Goal: Information Seeking & Learning: Learn about a topic

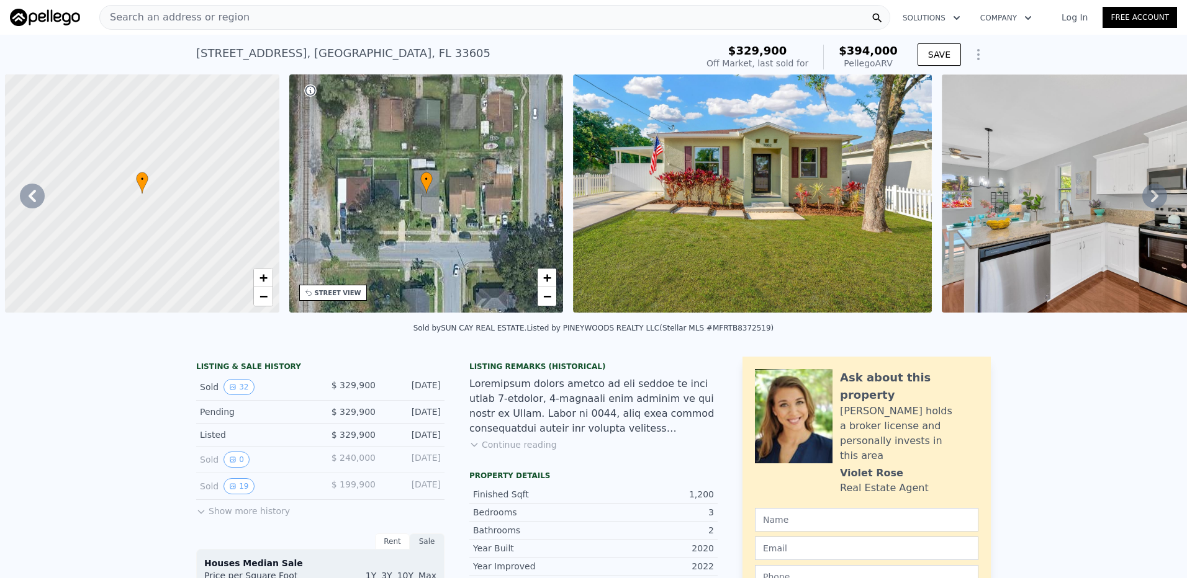
scroll to position [0, 1672]
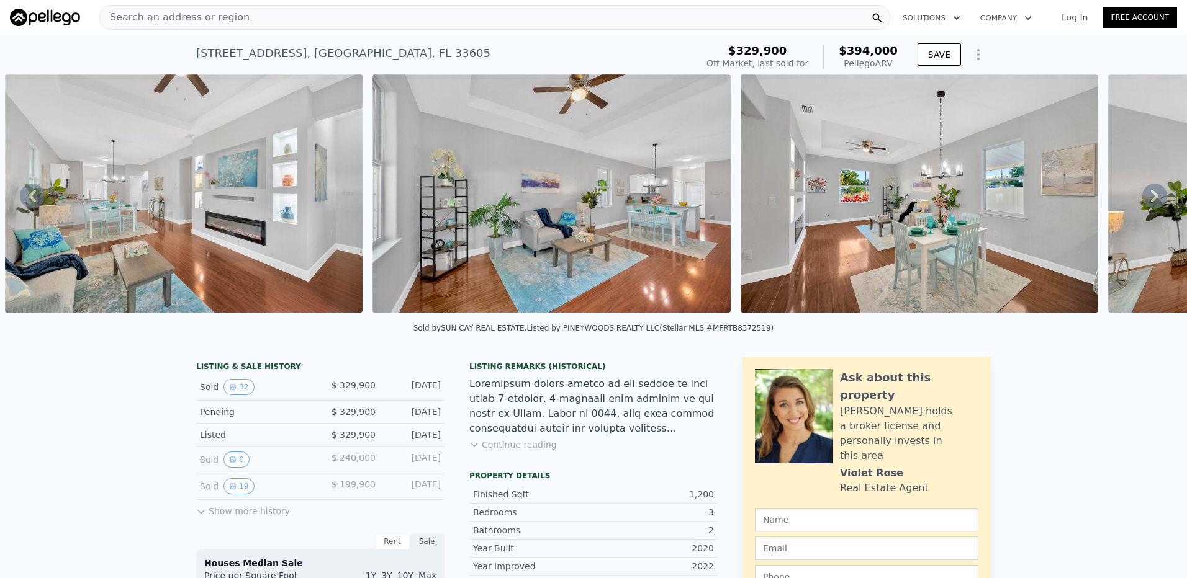
click at [331, 16] on div "Search an address or region" at bounding box center [494, 17] width 791 height 25
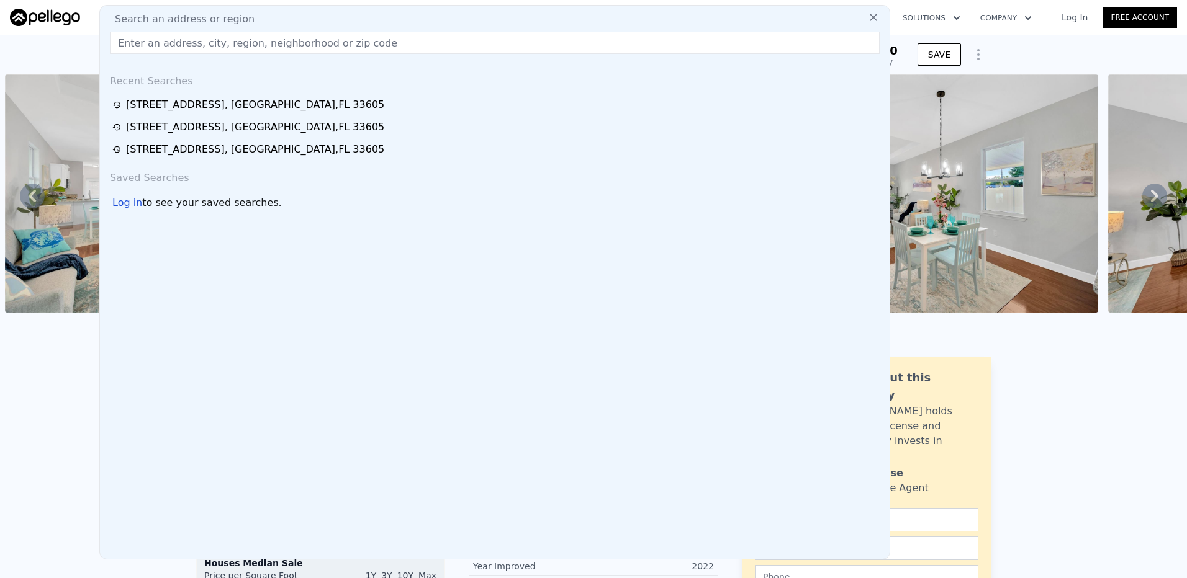
drag, startPoint x: 447, startPoint y: 11, endPoint x: 448, endPoint y: 40, distance: 28.6
click at [447, 11] on div "Search an address or region Recent Searches [STREET_ADDRESS][GEOGRAPHIC_DATA][S…" at bounding box center [494, 282] width 791 height 555
click at [448, 20] on div "Search an address or region" at bounding box center [495, 19] width 780 height 15
click at [448, 40] on input "text" at bounding box center [495, 43] width 770 height 22
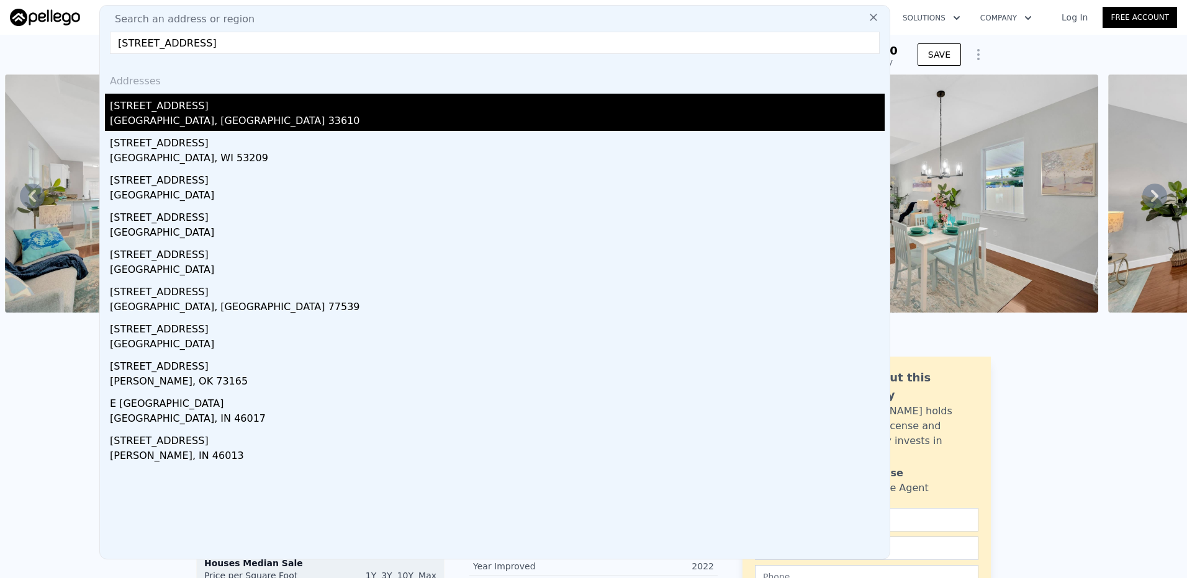
type input "4601 n 38th st"
click at [196, 109] on div "4601 N 38th St" at bounding box center [497, 104] width 775 height 20
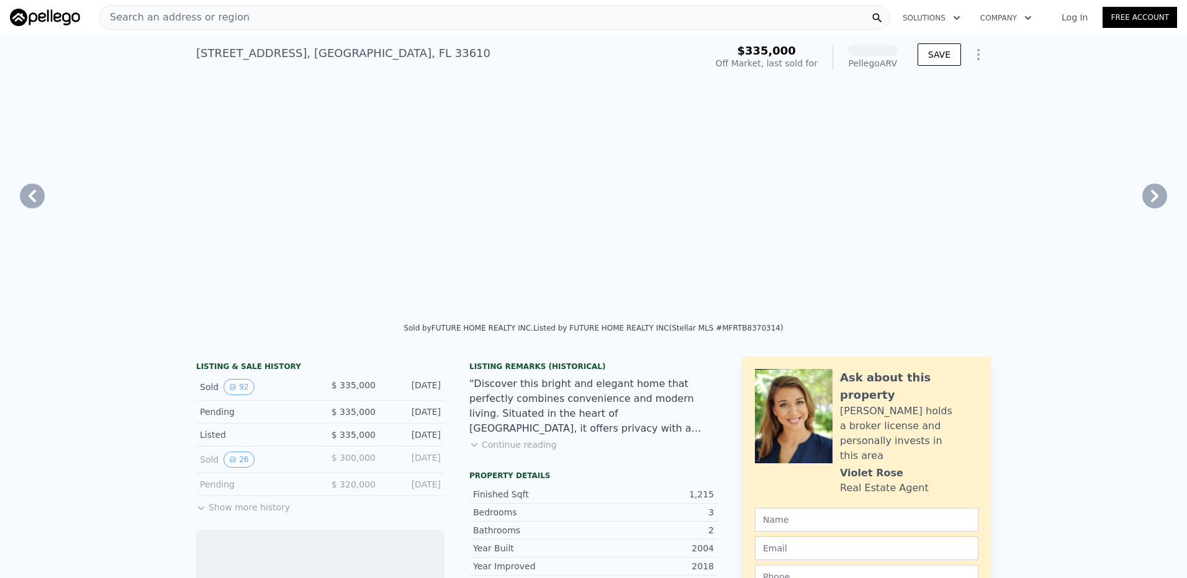
scroll to position [0, 1704]
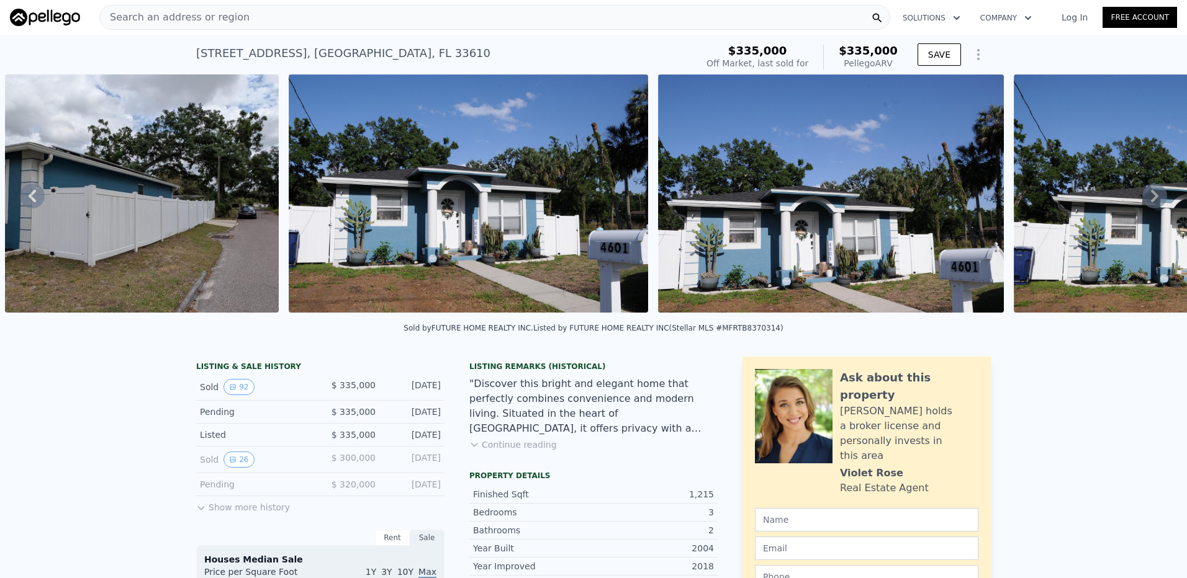
click at [1148, 203] on icon at bounding box center [1154, 196] width 25 height 25
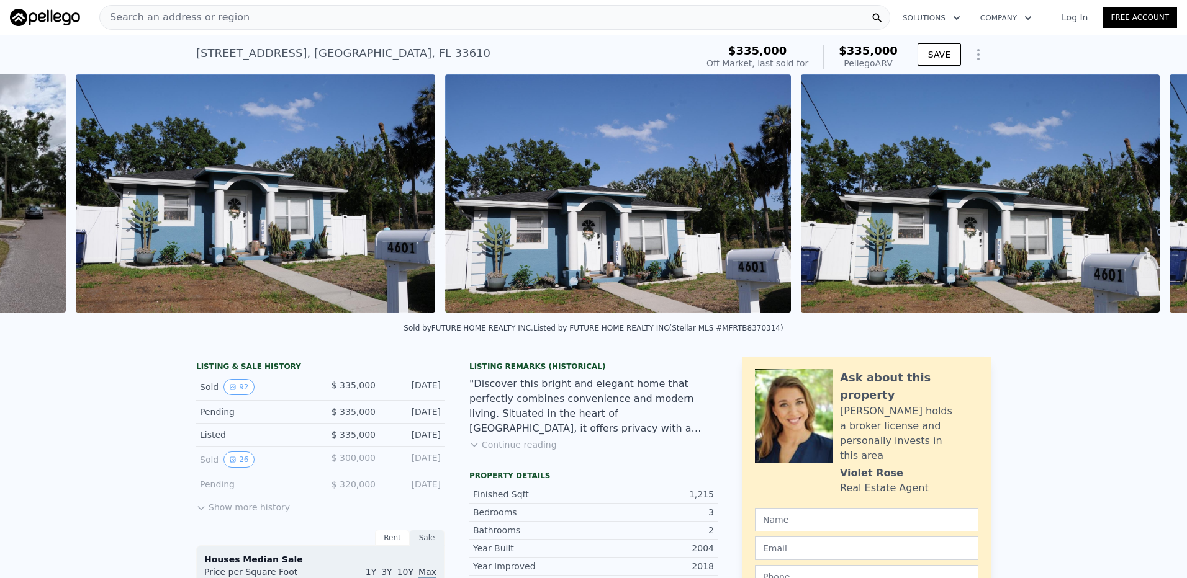
scroll to position [0, 1988]
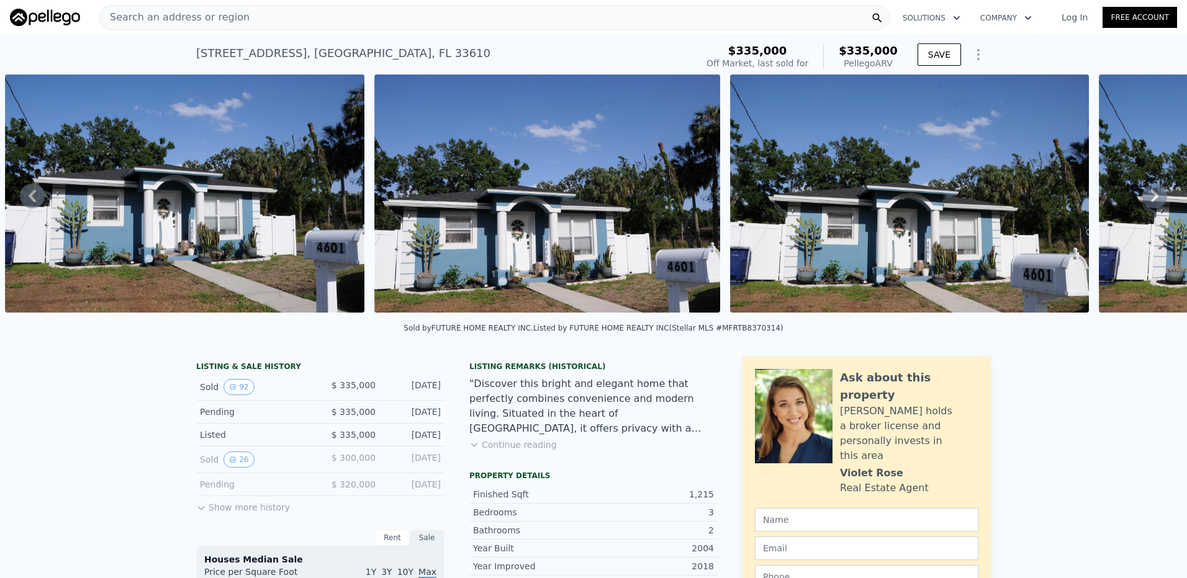
click at [1148, 203] on icon at bounding box center [1154, 196] width 25 height 25
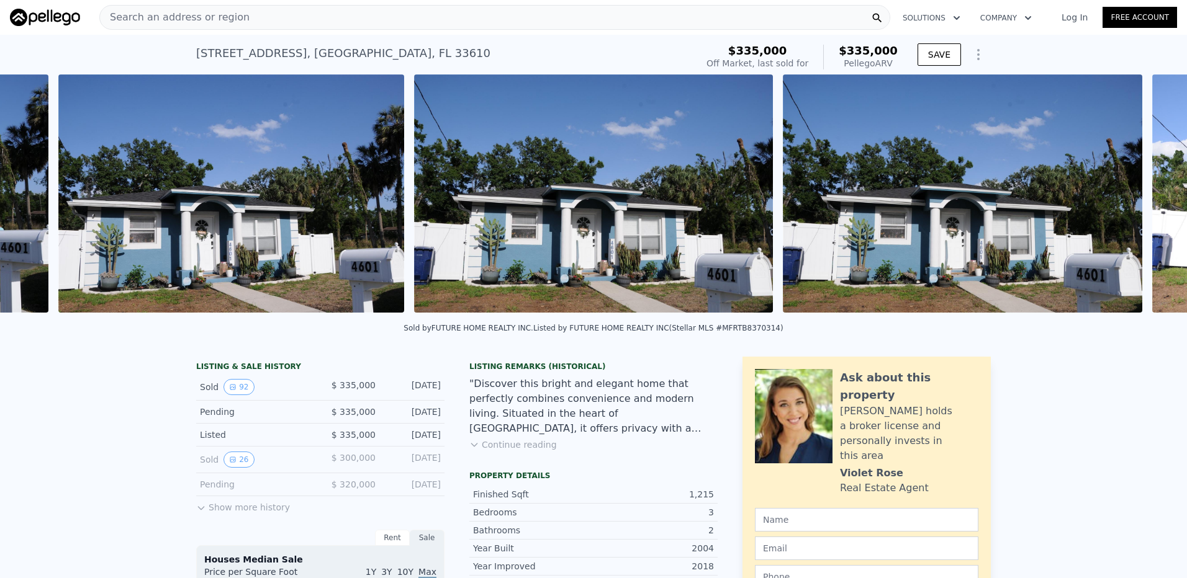
scroll to position [0, 2357]
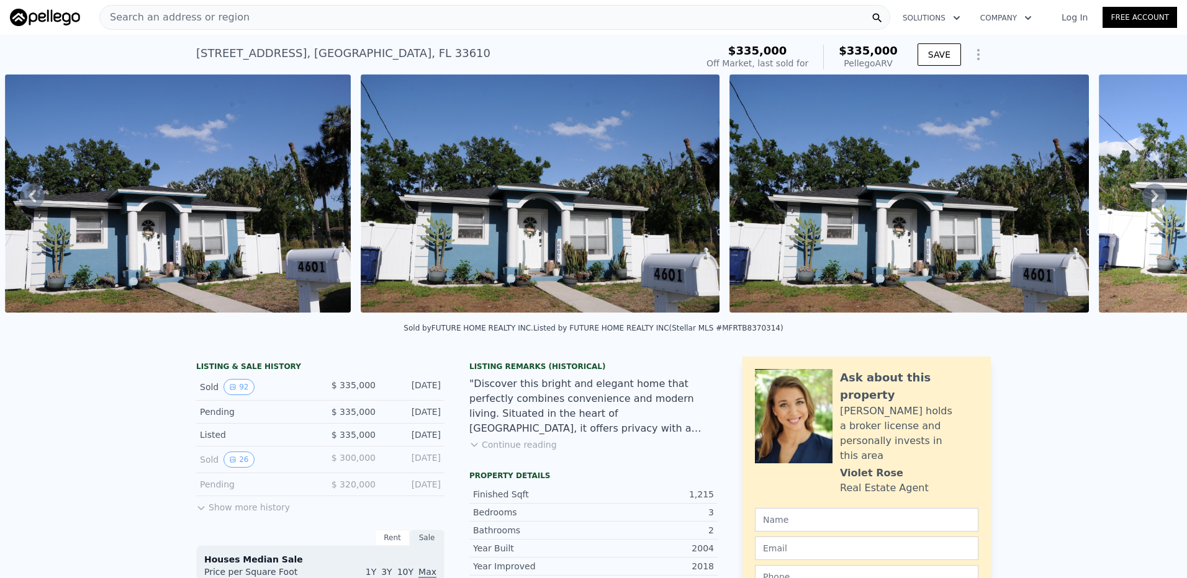
click at [1148, 203] on icon at bounding box center [1154, 196] width 25 height 25
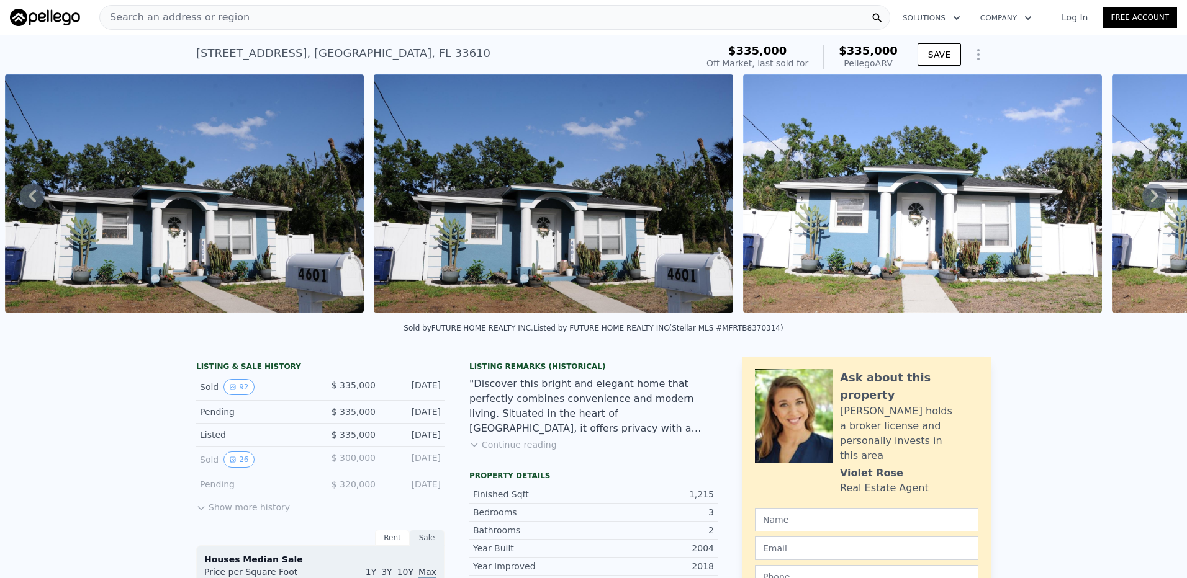
click at [1148, 203] on icon at bounding box center [1154, 196] width 25 height 25
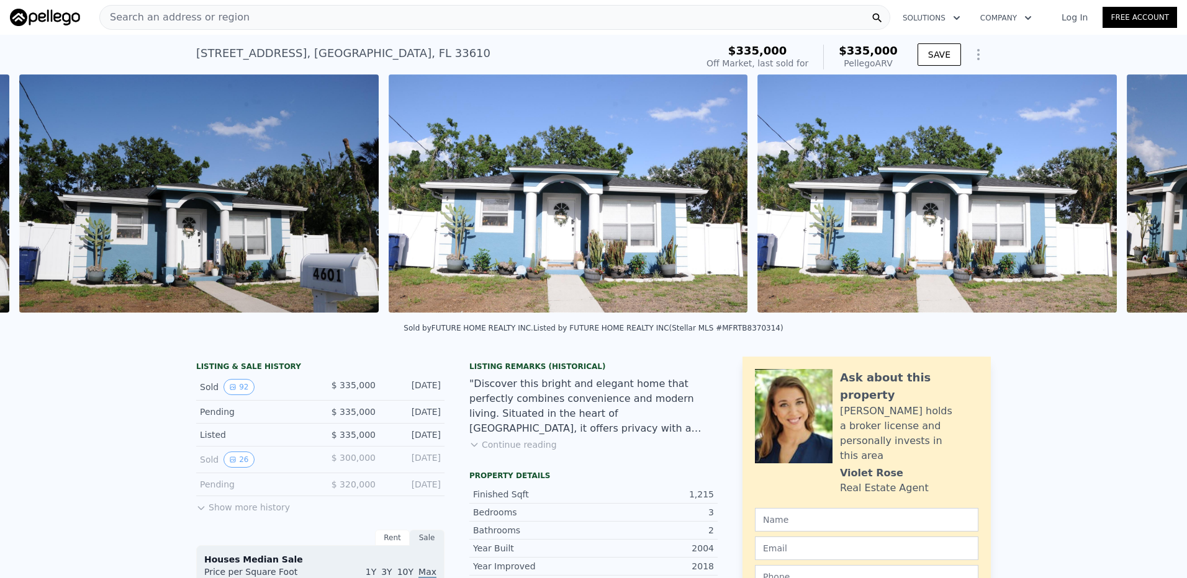
scroll to position [0, 3082]
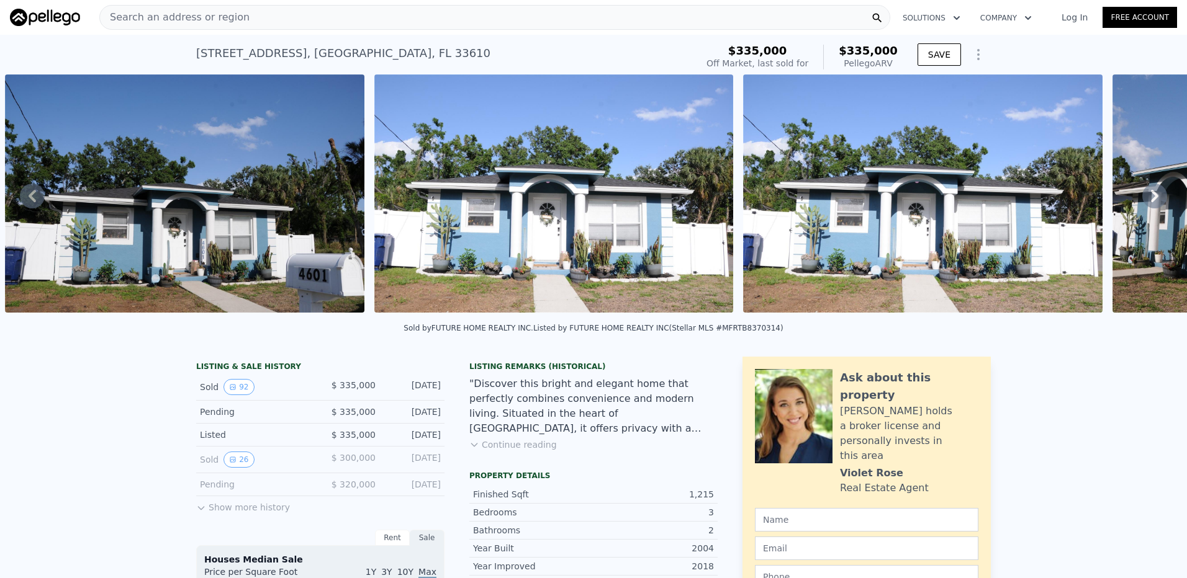
click at [1148, 203] on icon at bounding box center [1154, 196] width 25 height 25
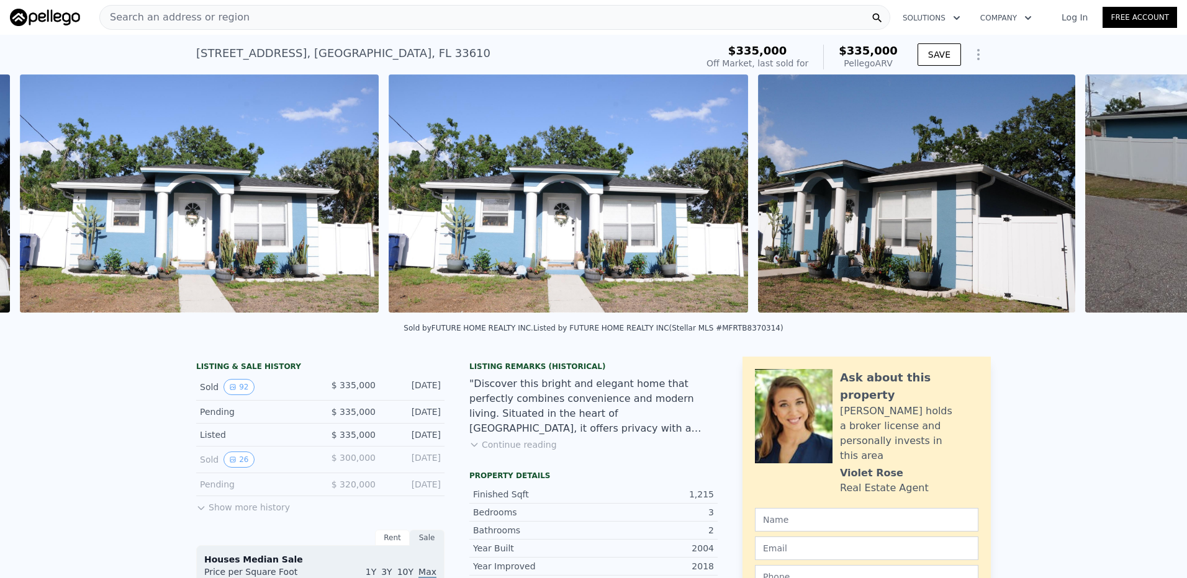
scroll to position [0, 3451]
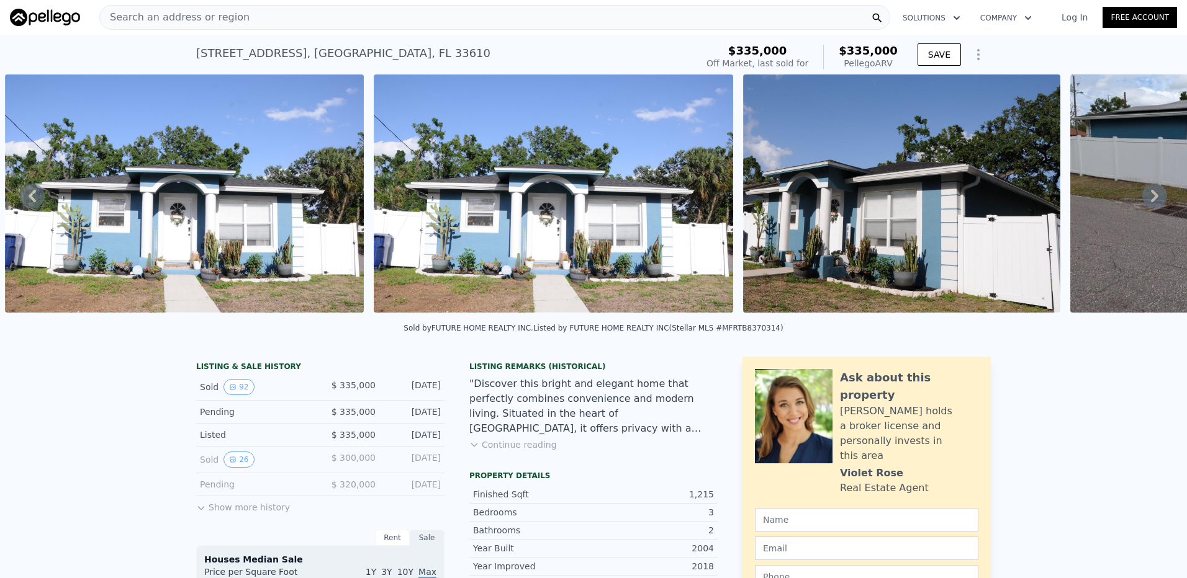
click at [1148, 203] on icon at bounding box center [1154, 196] width 25 height 25
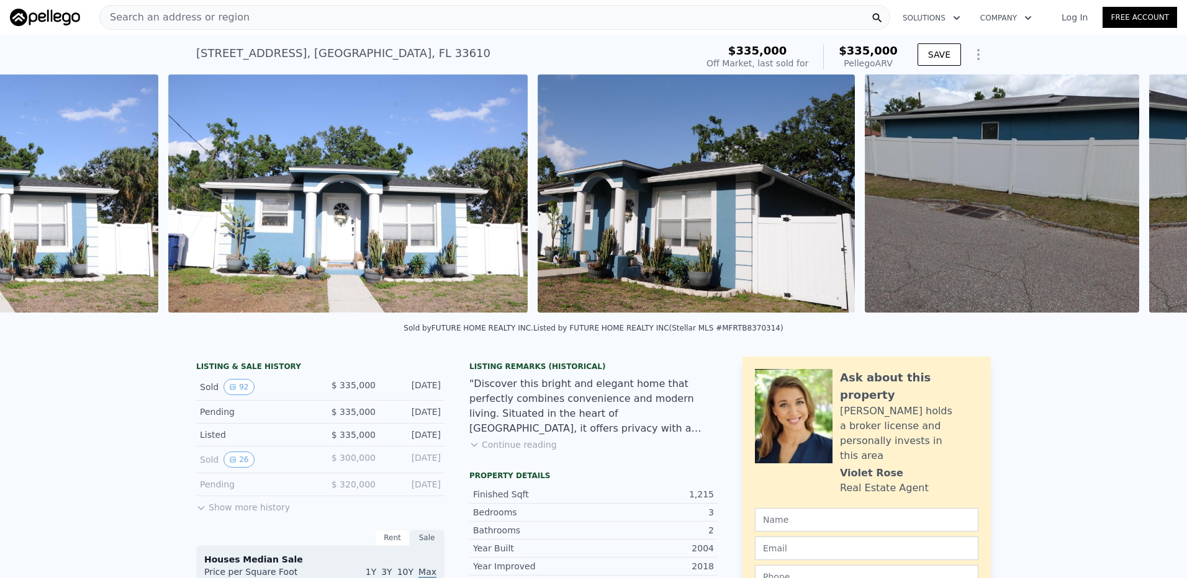
scroll to position [0, 3820]
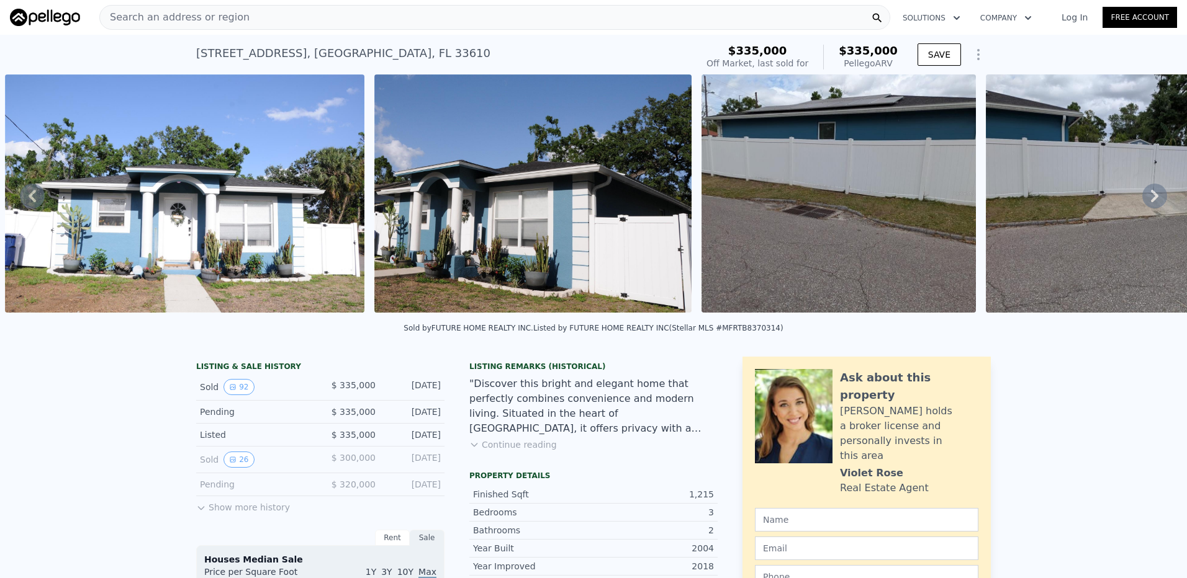
click at [1148, 203] on icon at bounding box center [1154, 196] width 25 height 25
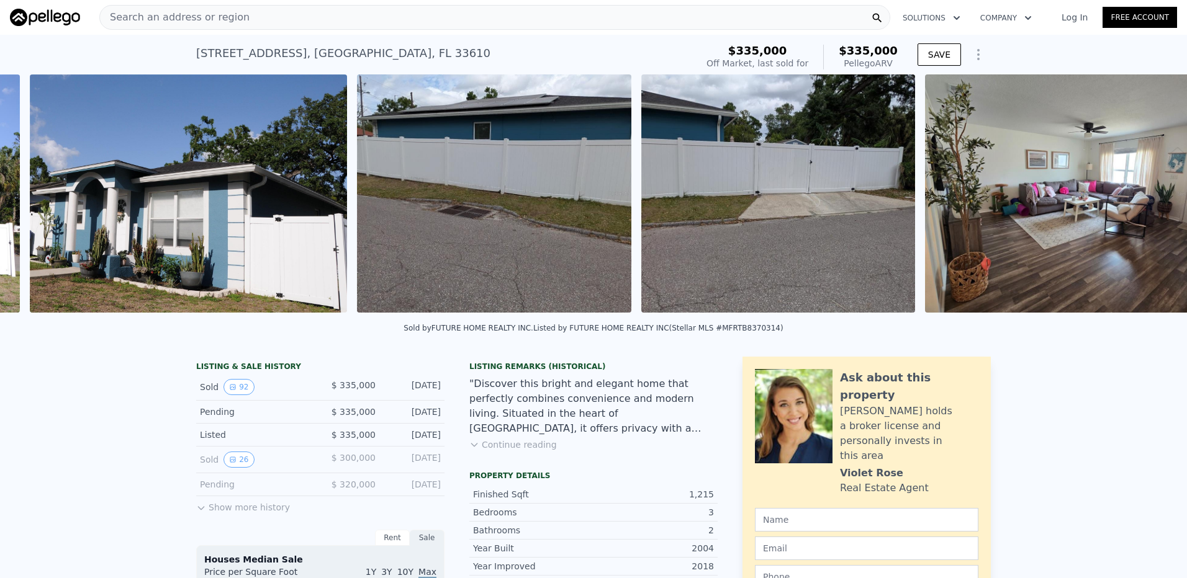
scroll to position [0, 4189]
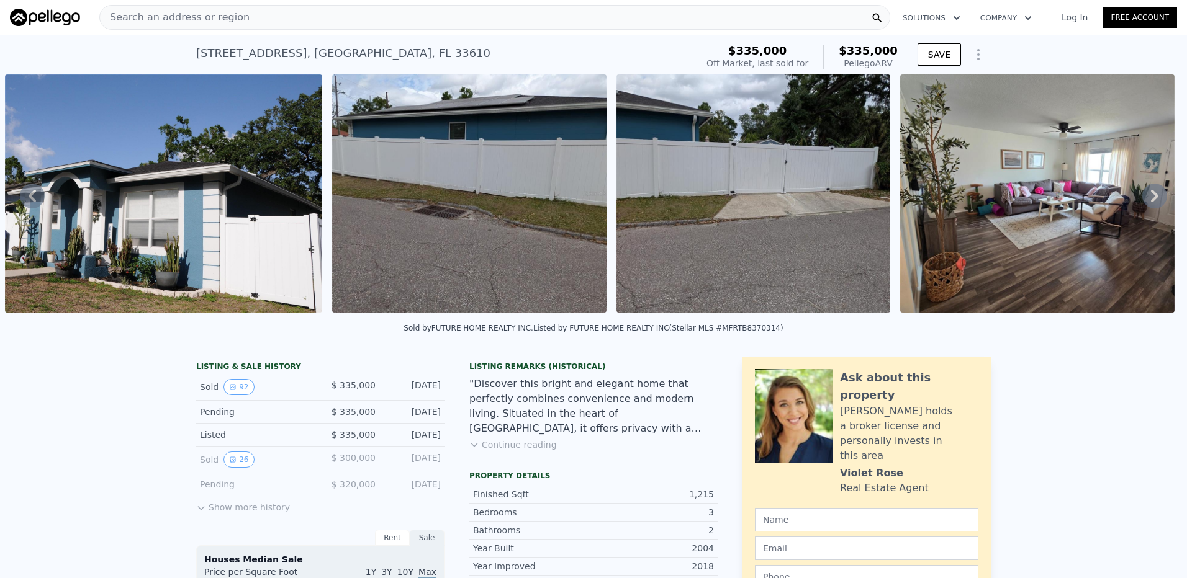
click at [1148, 203] on icon at bounding box center [1154, 196] width 25 height 25
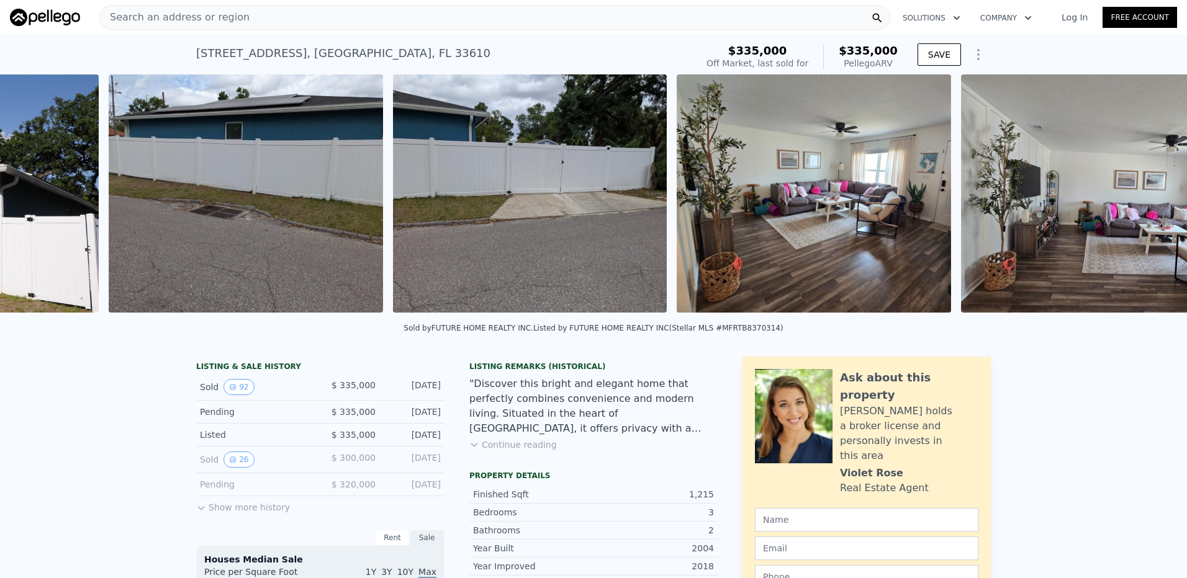
scroll to position [0, 4516]
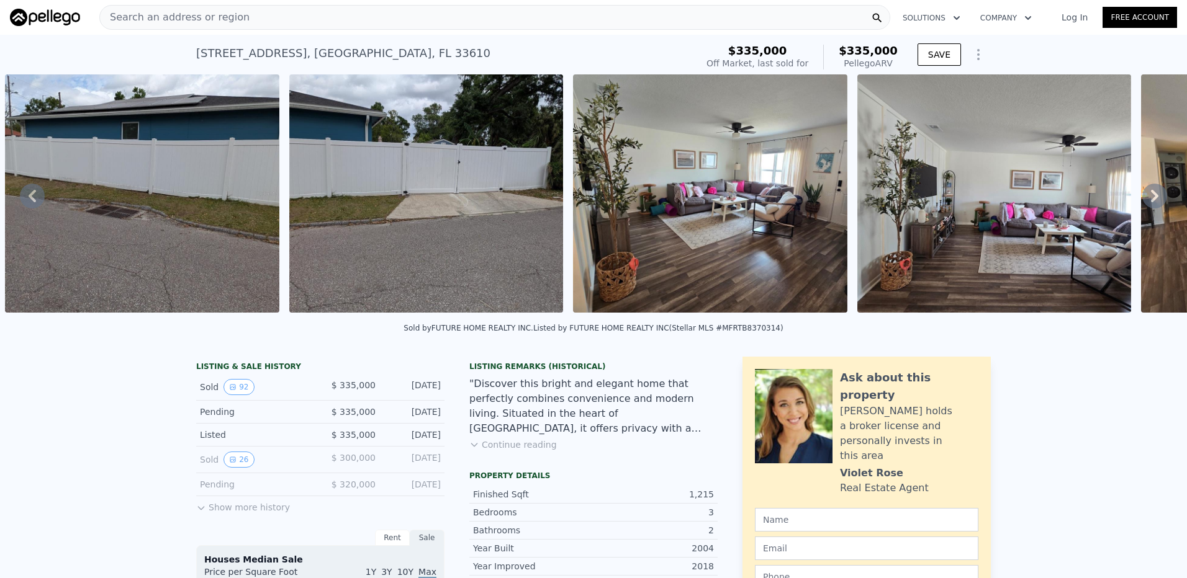
click at [1148, 203] on icon at bounding box center [1154, 196] width 25 height 25
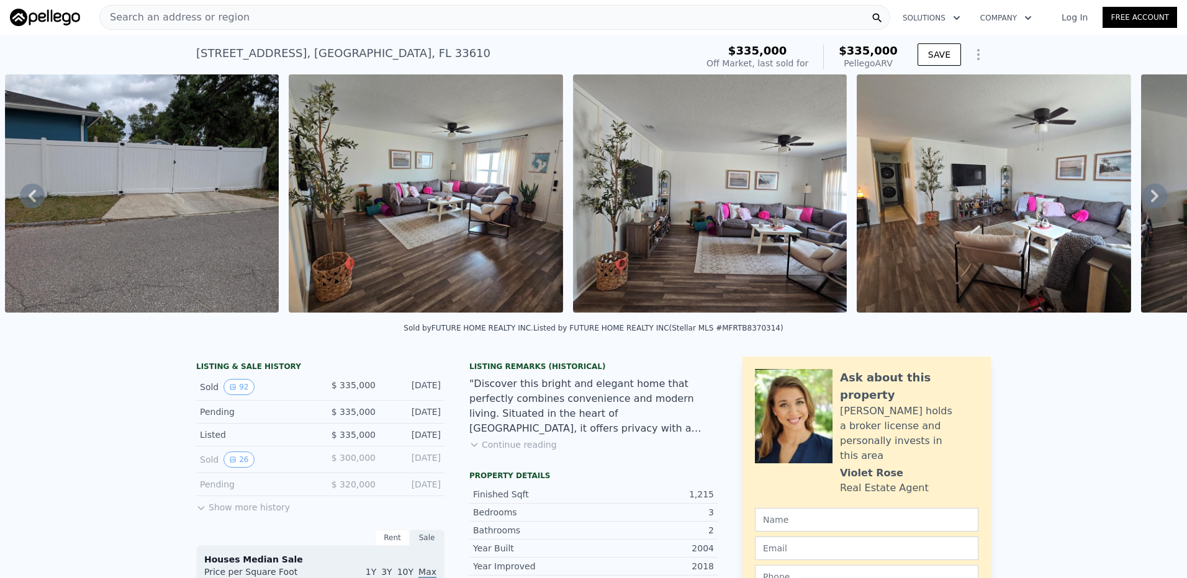
click at [1148, 203] on icon at bounding box center [1154, 196] width 25 height 25
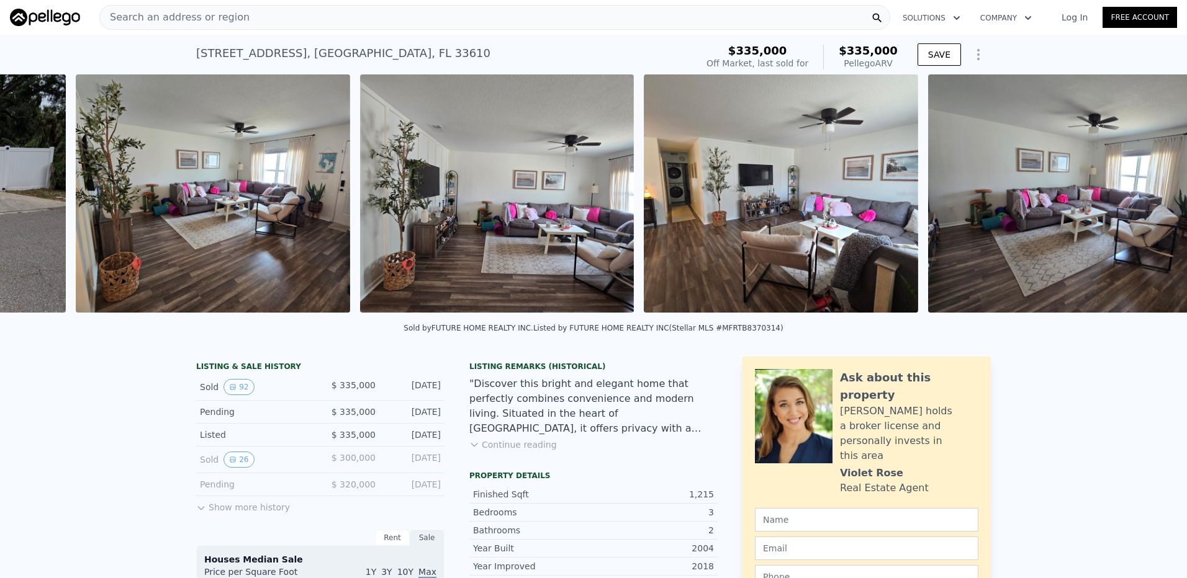
scroll to position [0, 5084]
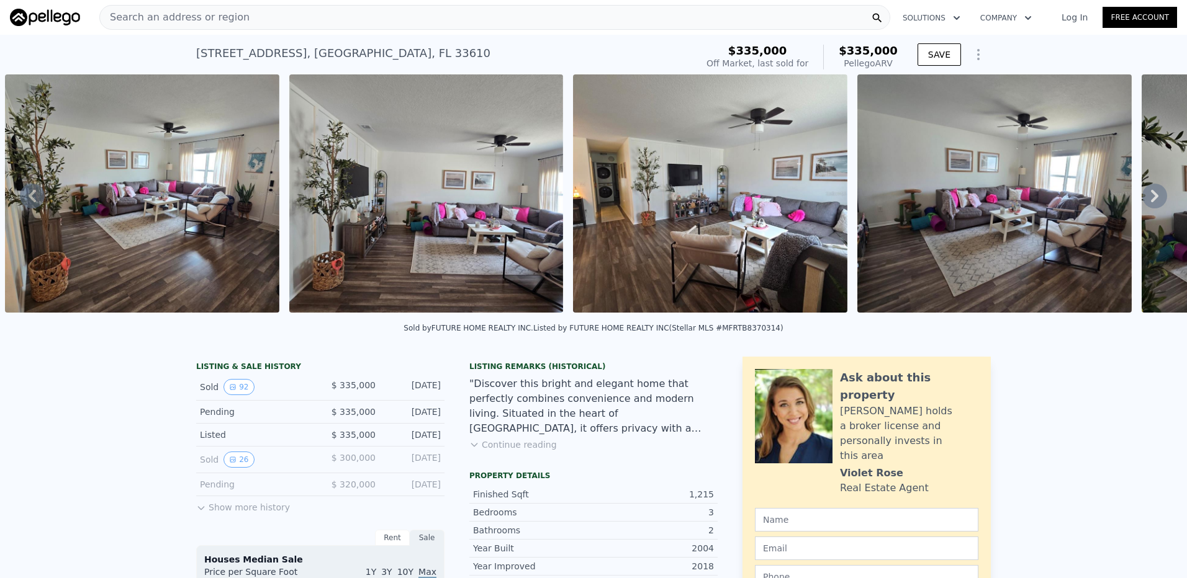
click at [1092, 229] on img at bounding box center [994, 193] width 274 height 238
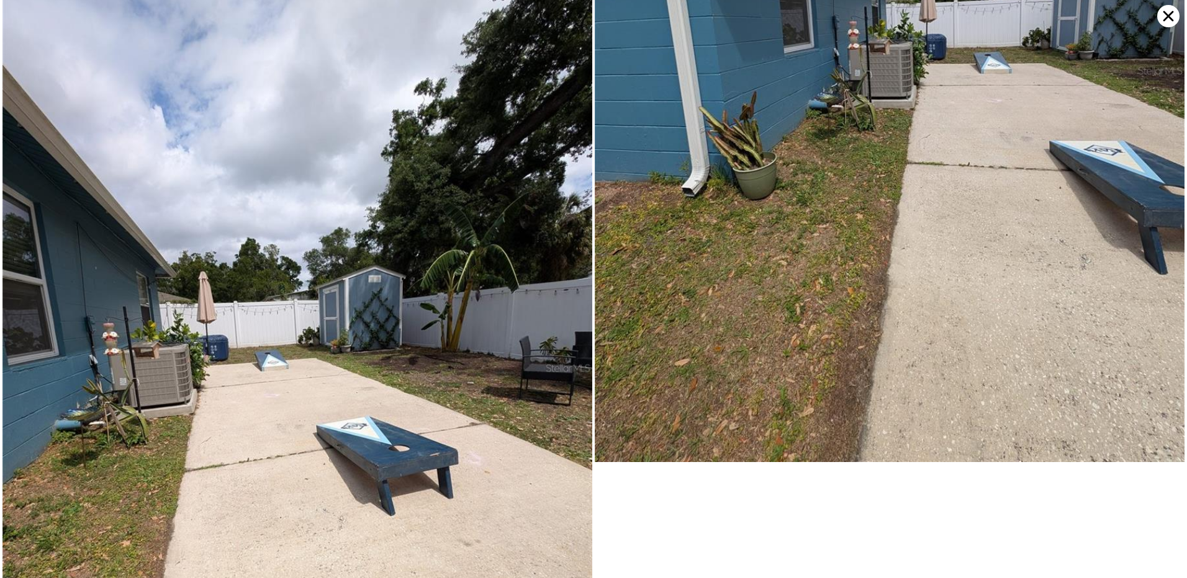
scroll to position [31467, 0]
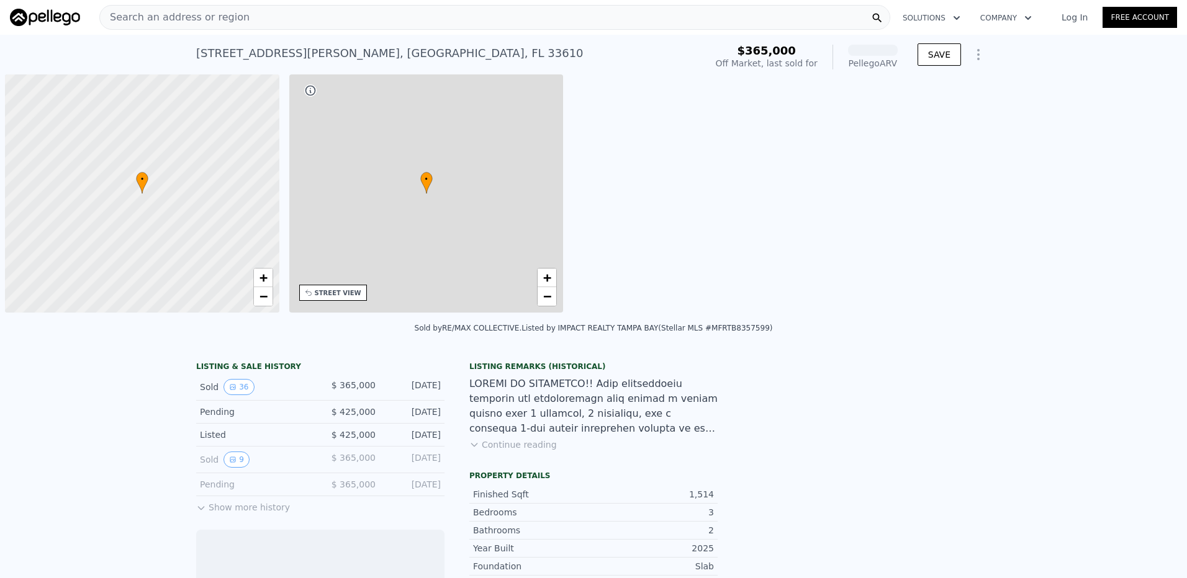
scroll to position [0, 5]
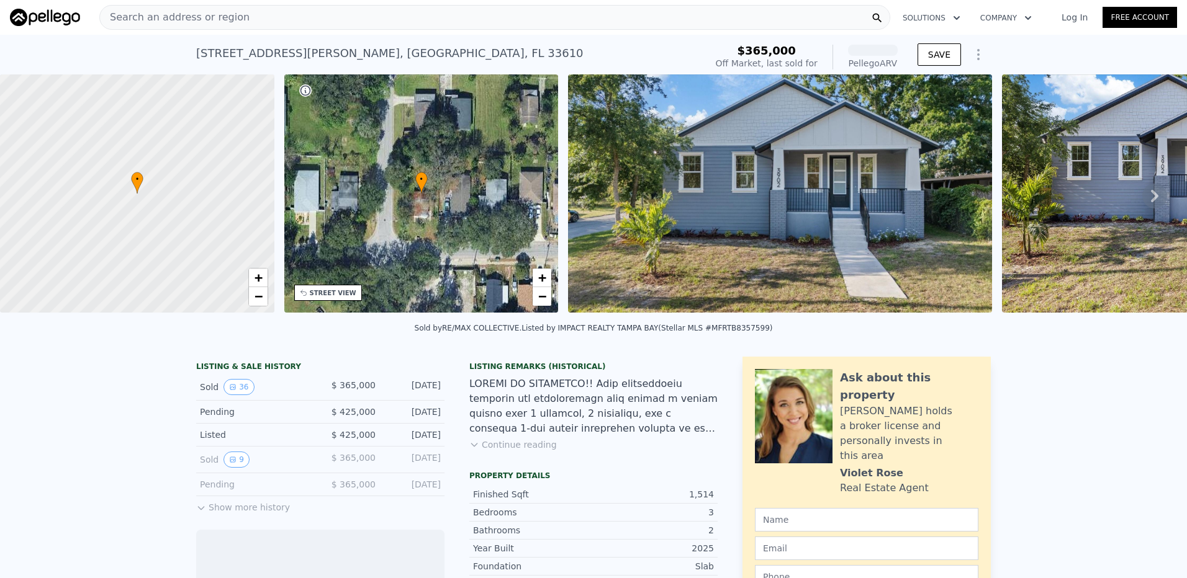
click at [884, 174] on img at bounding box center [780, 193] width 424 height 238
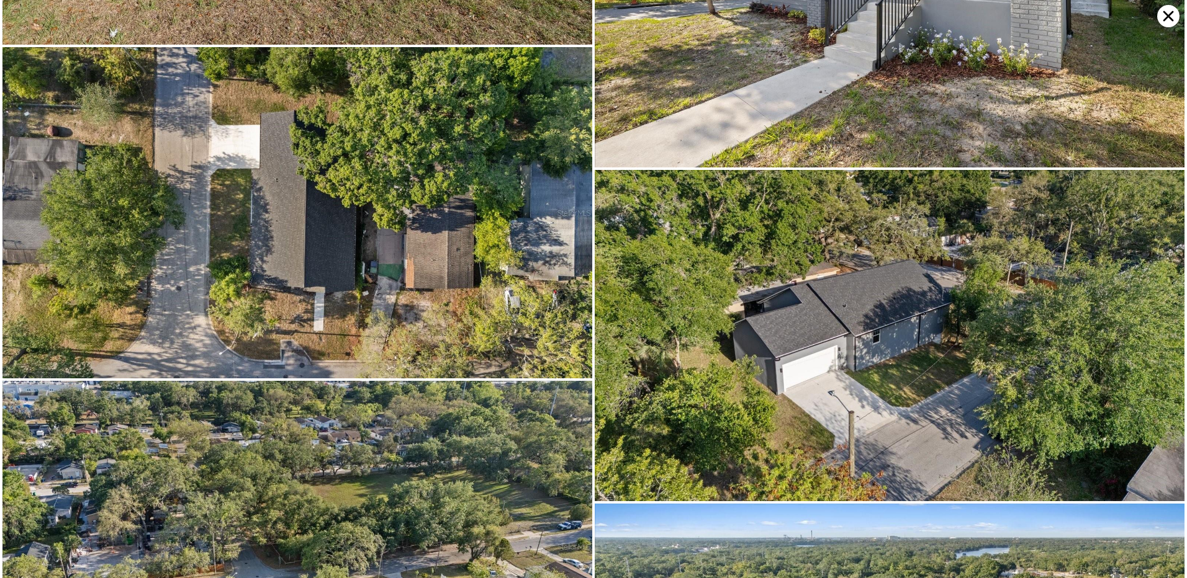
scroll to position [5496, 0]
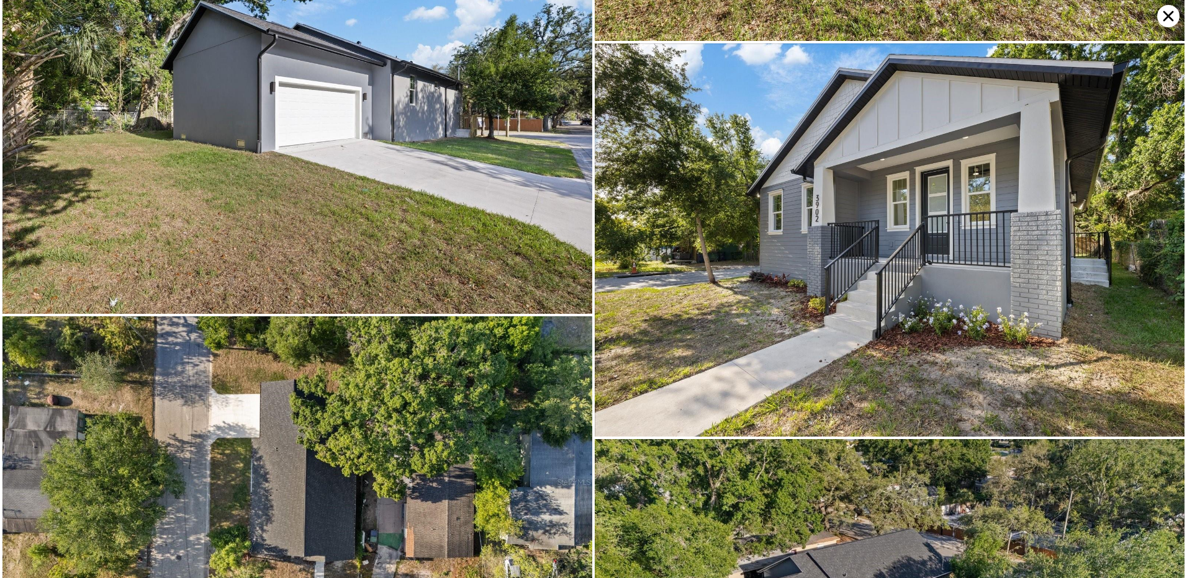
click at [1162, 20] on icon at bounding box center [1168, 16] width 22 height 22
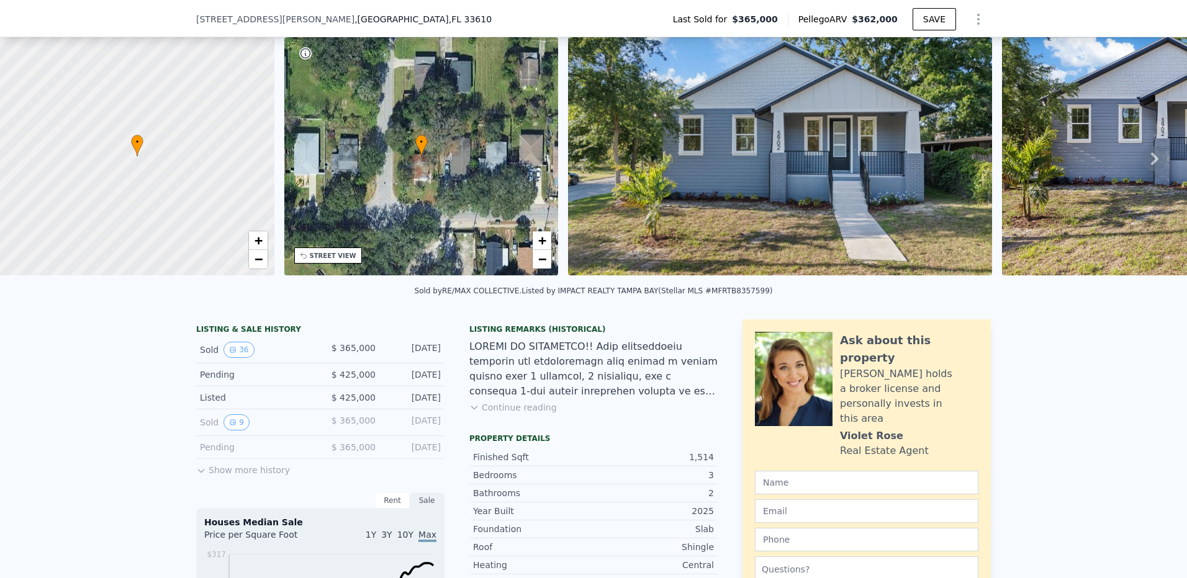
scroll to position [58, 0]
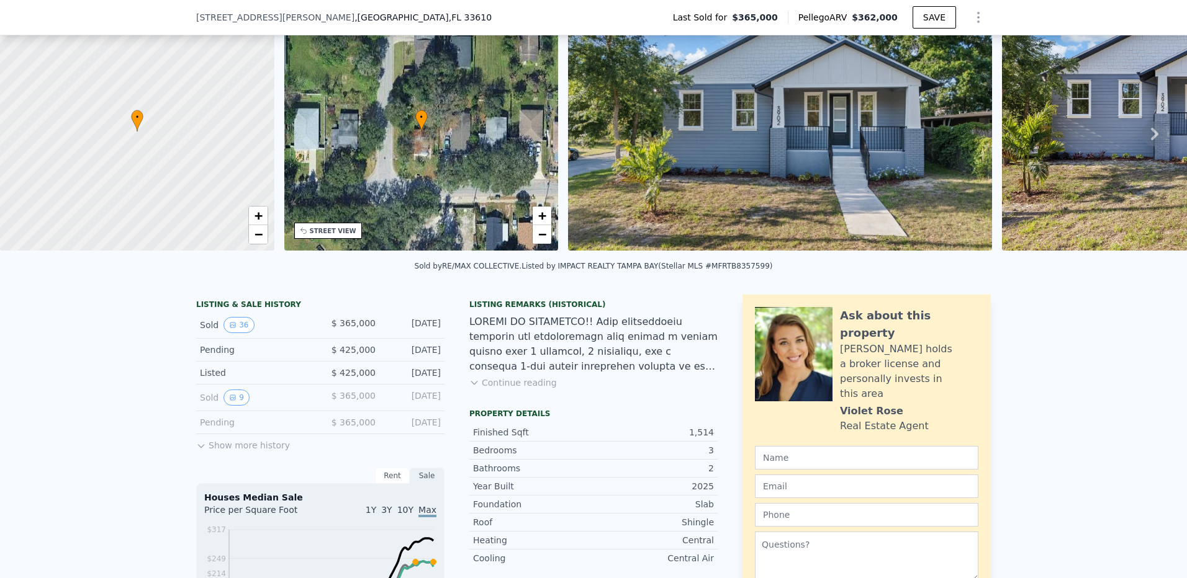
click at [30, 385] on div "LISTING & SALE HISTORY Sold 36 $ 365,000 [DATE] Pending $ 425,000 [DATE] Listed…" at bounding box center [593, 545] width 1187 height 520
click at [32, 380] on div "LISTING & SALE HISTORY Sold 36 $ 365,000 [DATE] Pending $ 425,000 [DATE] Listed…" at bounding box center [593, 545] width 1187 height 520
click at [508, 389] on button "Continue reading" at bounding box center [513, 383] width 88 height 12
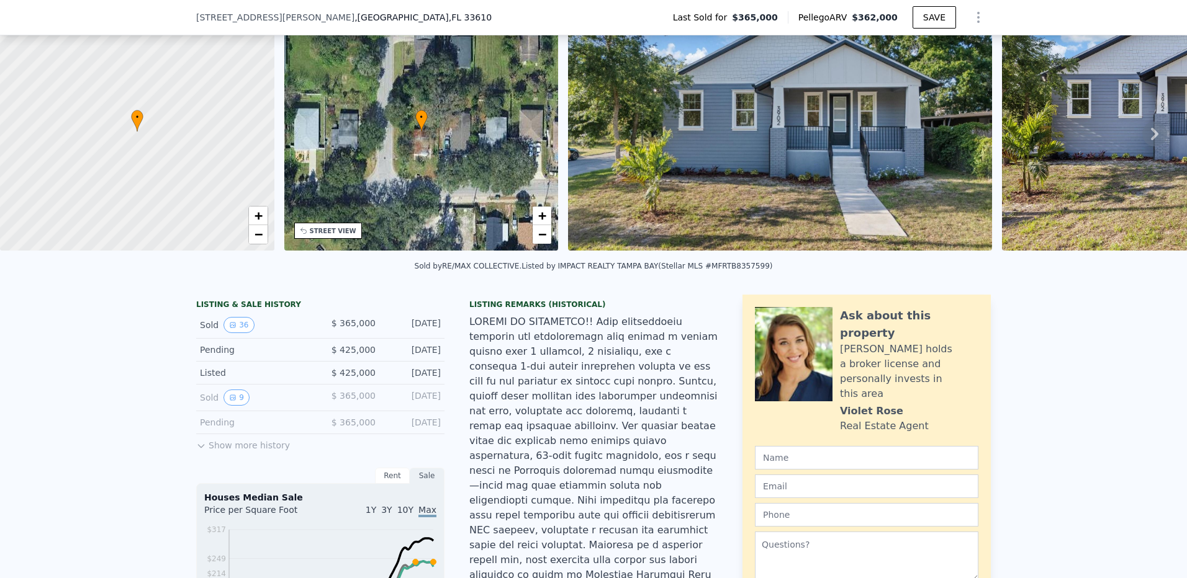
scroll to position [120, 0]
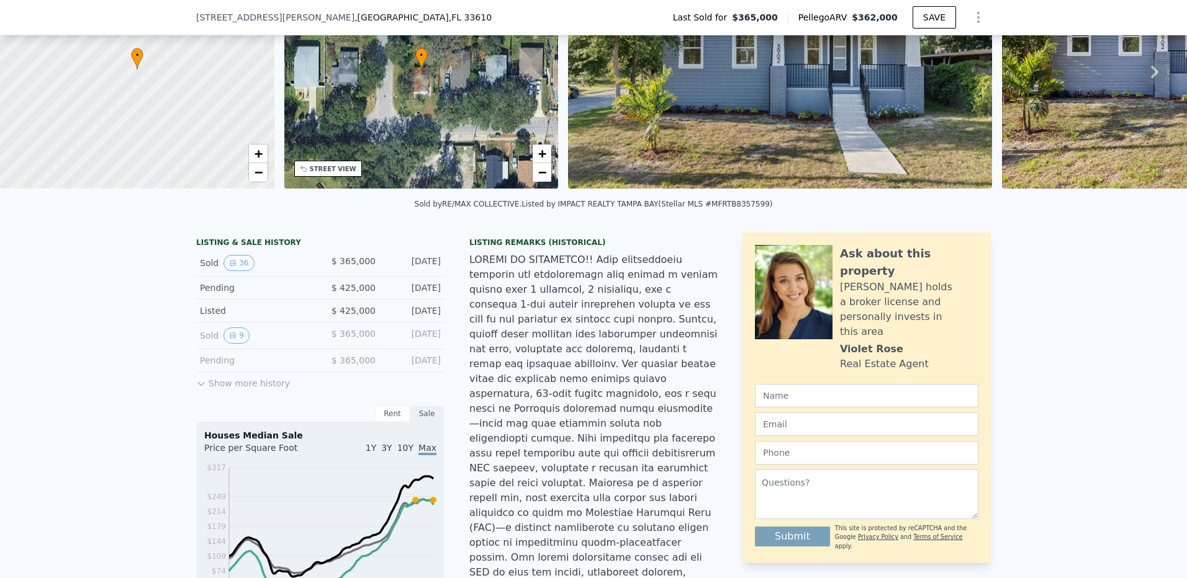
click at [508, 389] on div at bounding box center [593, 491] width 248 height 477
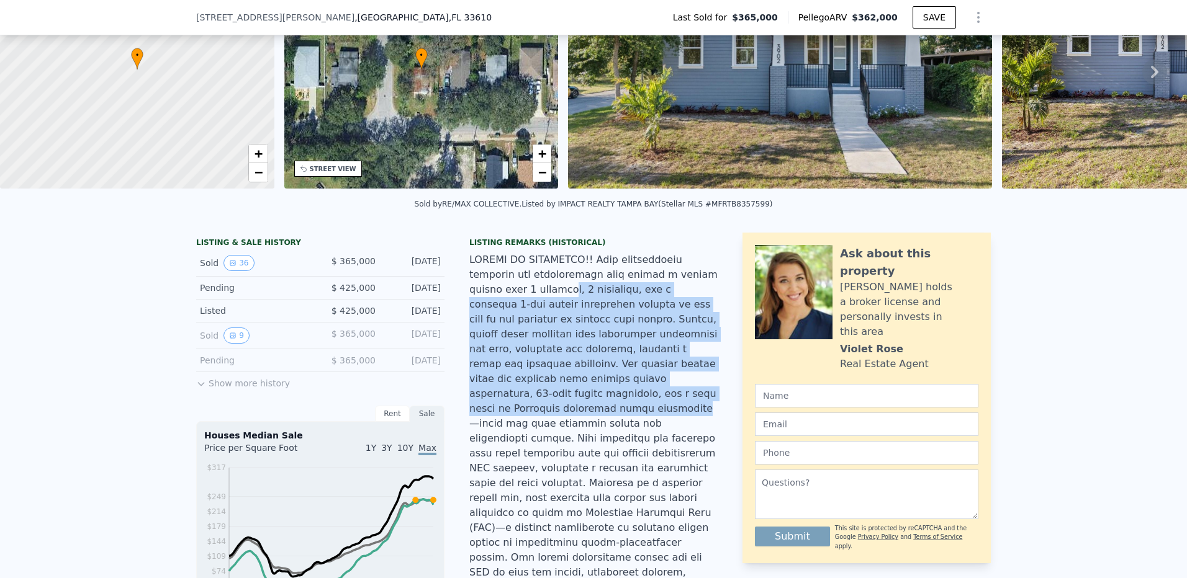
drag, startPoint x: 502, startPoint y: 292, endPoint x: 508, endPoint y: 409, distance: 116.8
click at [508, 409] on div at bounding box center [593, 491] width 248 height 477
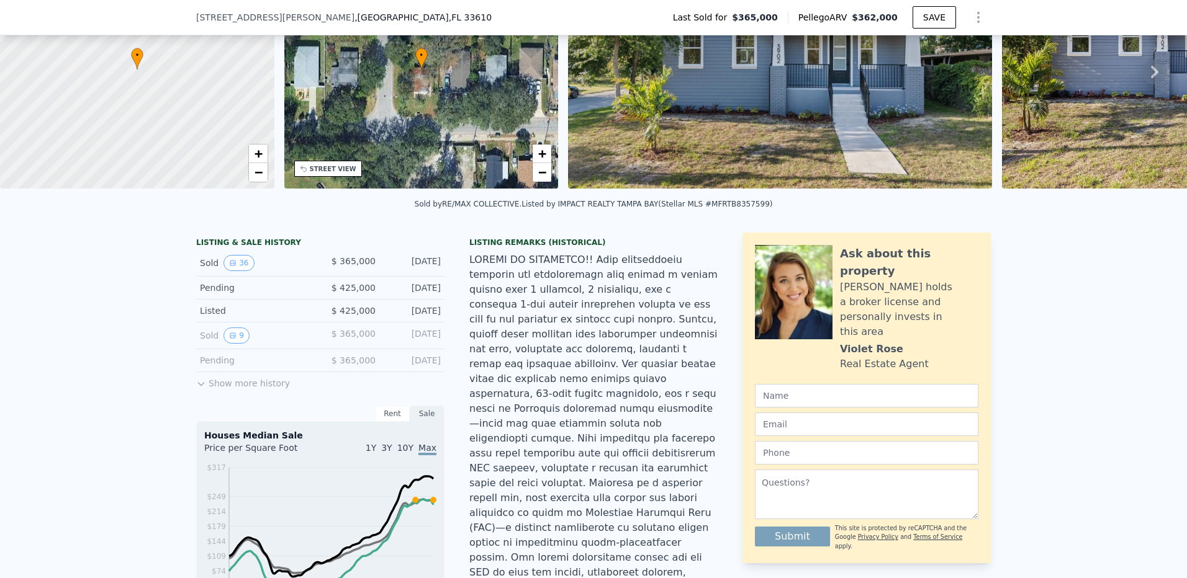
drag, startPoint x: 508, startPoint y: 409, endPoint x: 541, endPoint y: 455, distance: 56.5
click at [542, 455] on div at bounding box center [593, 491] width 248 height 477
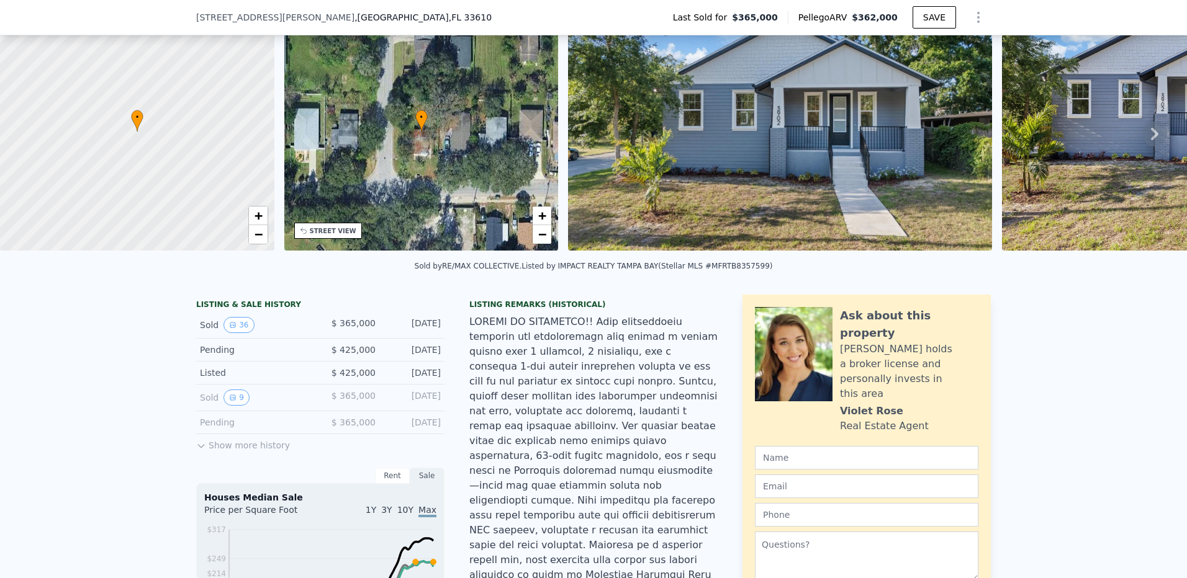
click at [518, 471] on div at bounding box center [593, 553] width 248 height 477
drag, startPoint x: 508, startPoint y: 387, endPoint x: 503, endPoint y: 380, distance: 8.1
click at [503, 380] on div at bounding box center [593, 553] width 248 height 477
drag, startPoint x: 503, startPoint y: 380, endPoint x: 531, endPoint y: 479, distance: 102.4
click at [533, 481] on div at bounding box center [593, 553] width 248 height 477
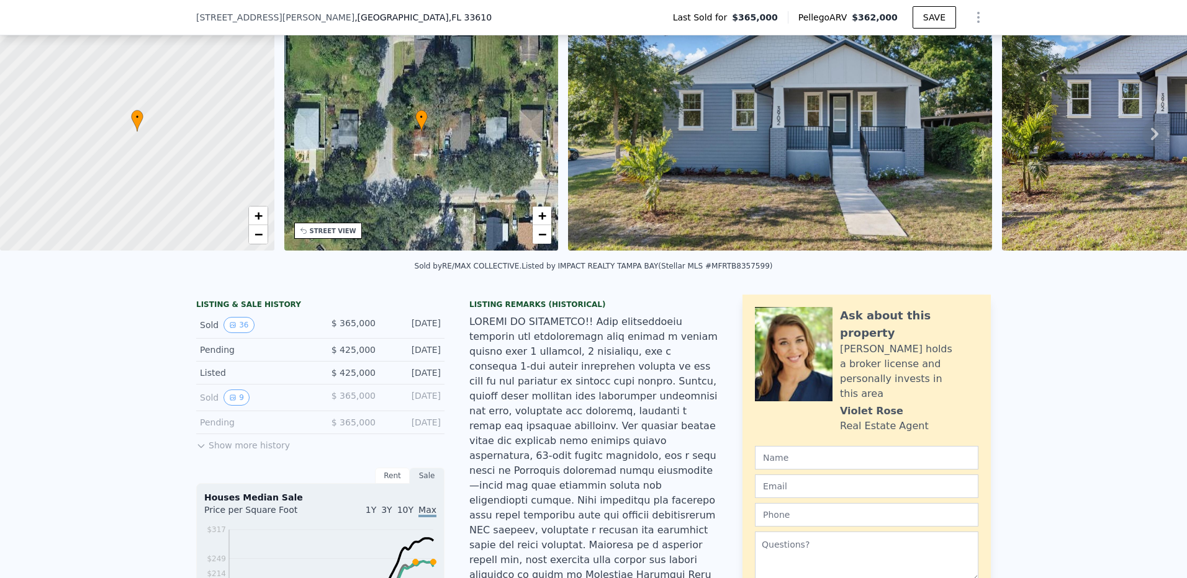
click at [522, 477] on div at bounding box center [593, 553] width 248 height 477
click at [522, 472] on div at bounding box center [593, 553] width 248 height 477
click at [532, 450] on div at bounding box center [593, 553] width 248 height 477
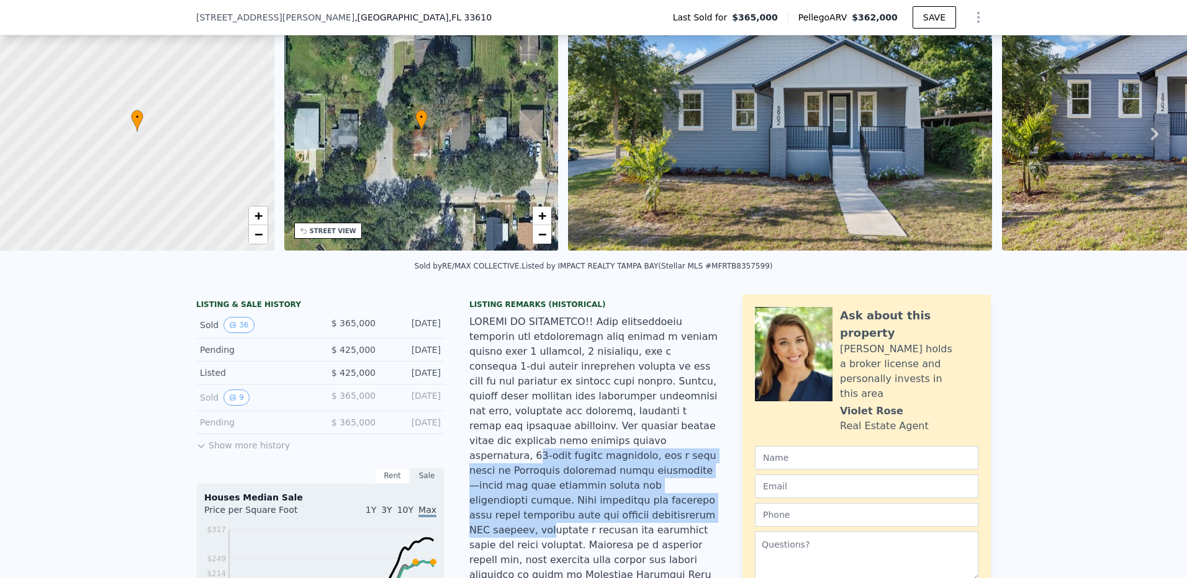
drag, startPoint x: 642, startPoint y: 433, endPoint x: 644, endPoint y: 495, distance: 62.7
click at [644, 495] on div at bounding box center [593, 553] width 248 height 477
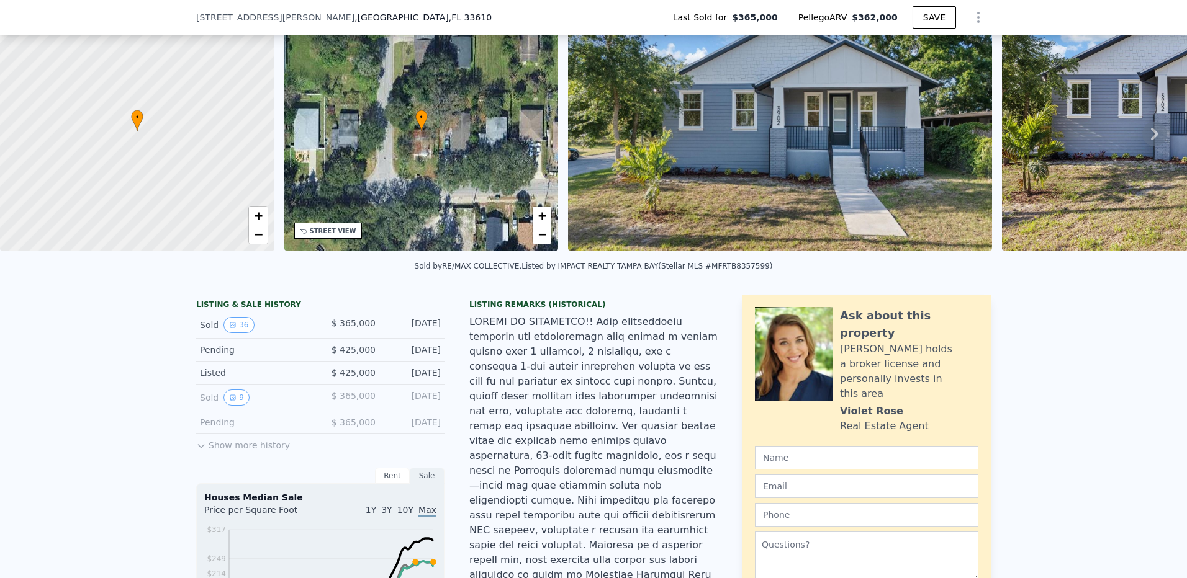
drag, startPoint x: 644, startPoint y: 495, endPoint x: 554, endPoint y: 392, distance: 136.8
click at [554, 392] on div at bounding box center [593, 553] width 248 height 477
click at [554, 407] on div at bounding box center [593, 553] width 248 height 477
click at [549, 413] on div at bounding box center [593, 553] width 248 height 477
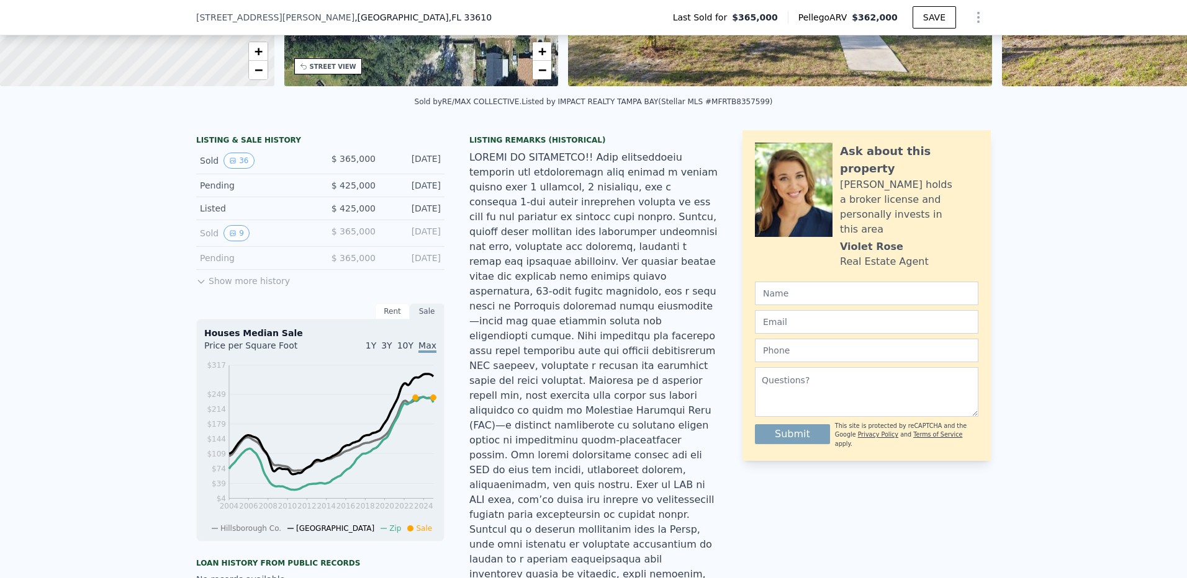
scroll to position [244, 0]
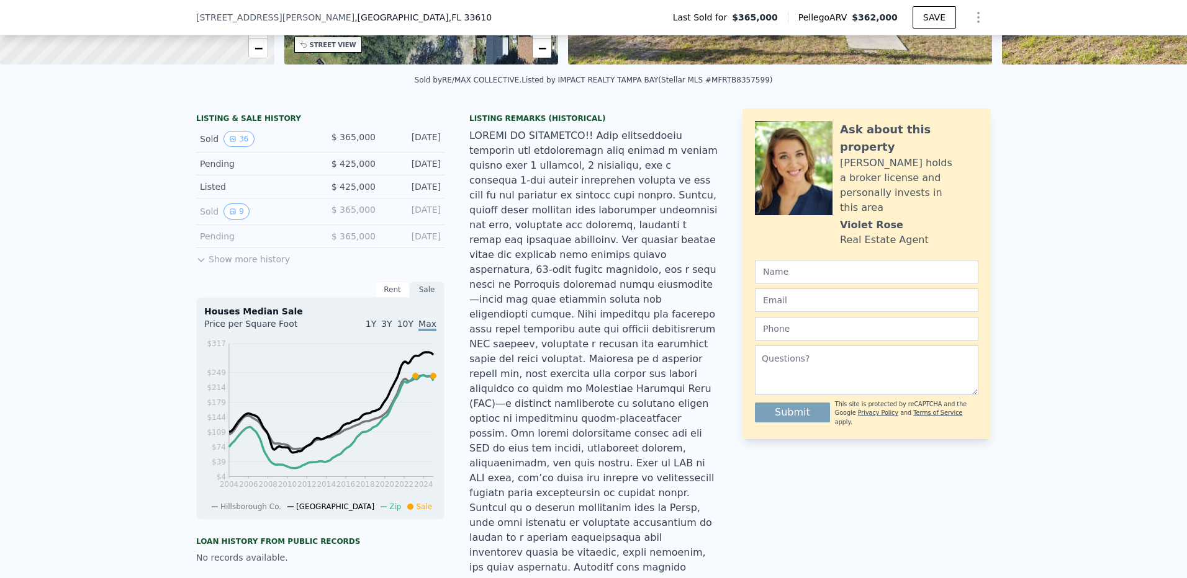
click at [552, 400] on div at bounding box center [593, 366] width 248 height 477
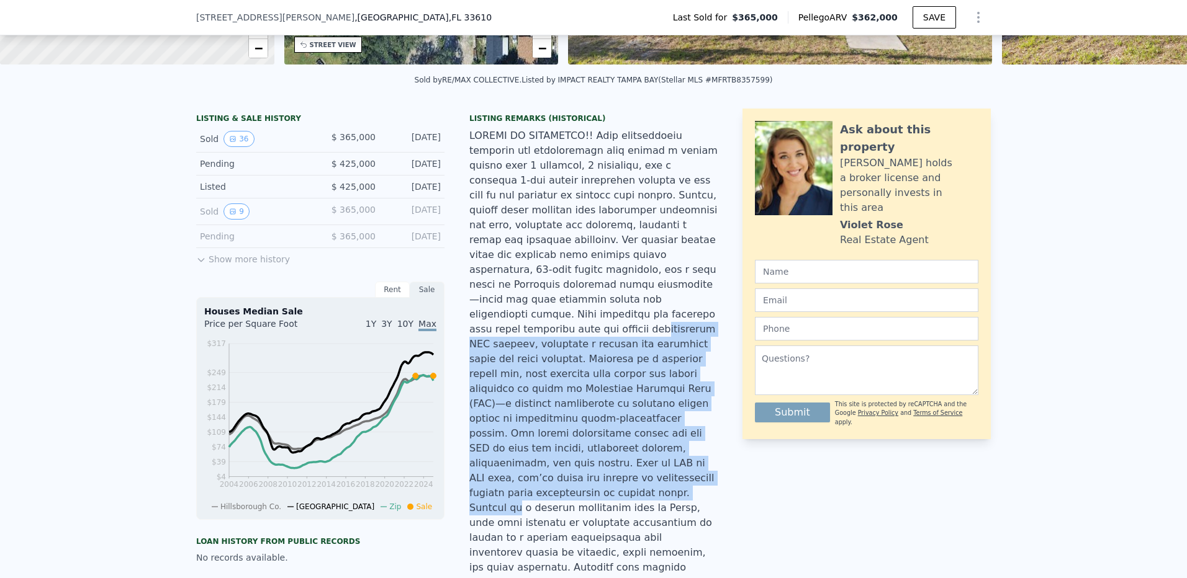
drag, startPoint x: 532, startPoint y: 418, endPoint x: 531, endPoint y: 302, distance: 115.5
click at [531, 302] on div at bounding box center [593, 366] width 248 height 477
drag, startPoint x: 531, startPoint y: 302, endPoint x: 531, endPoint y: 341, distance: 38.5
click at [531, 341] on div at bounding box center [593, 366] width 248 height 477
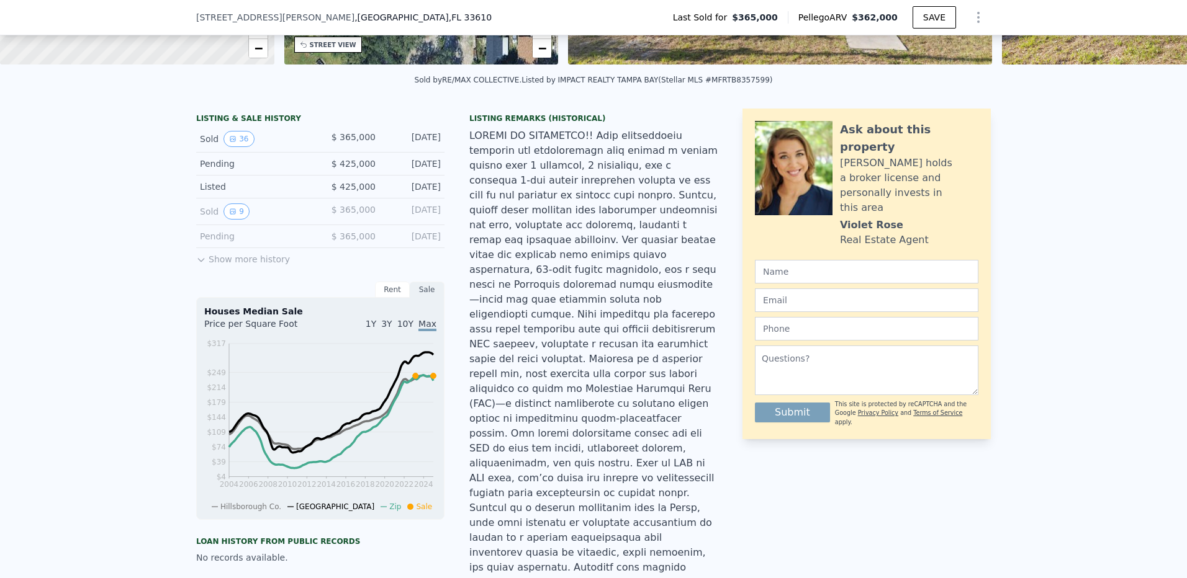
click at [526, 332] on div at bounding box center [593, 366] width 248 height 477
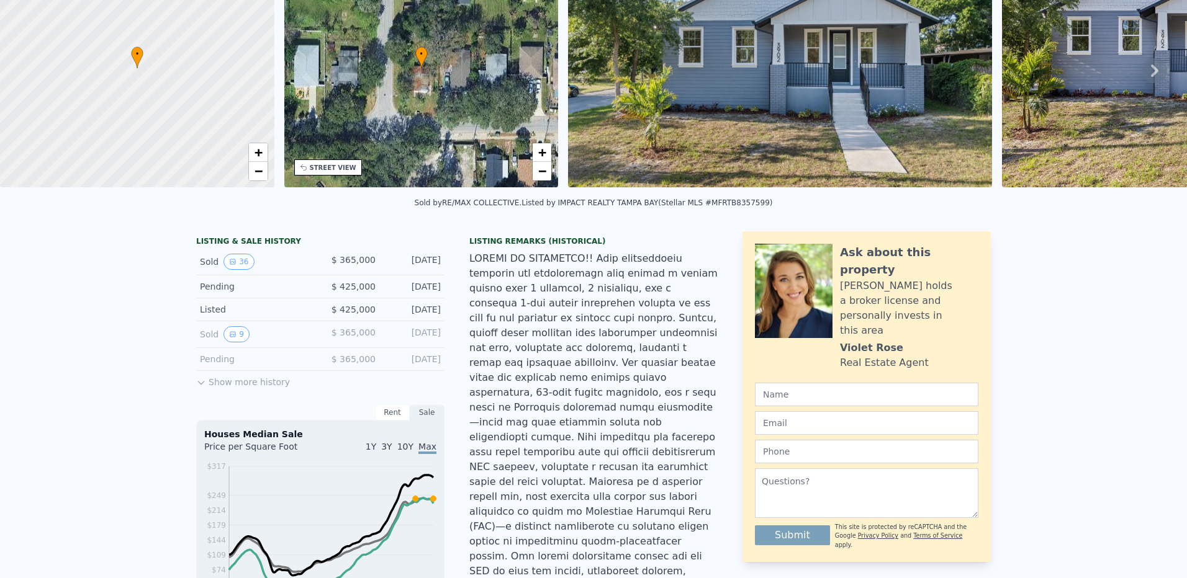
scroll to position [4, 0]
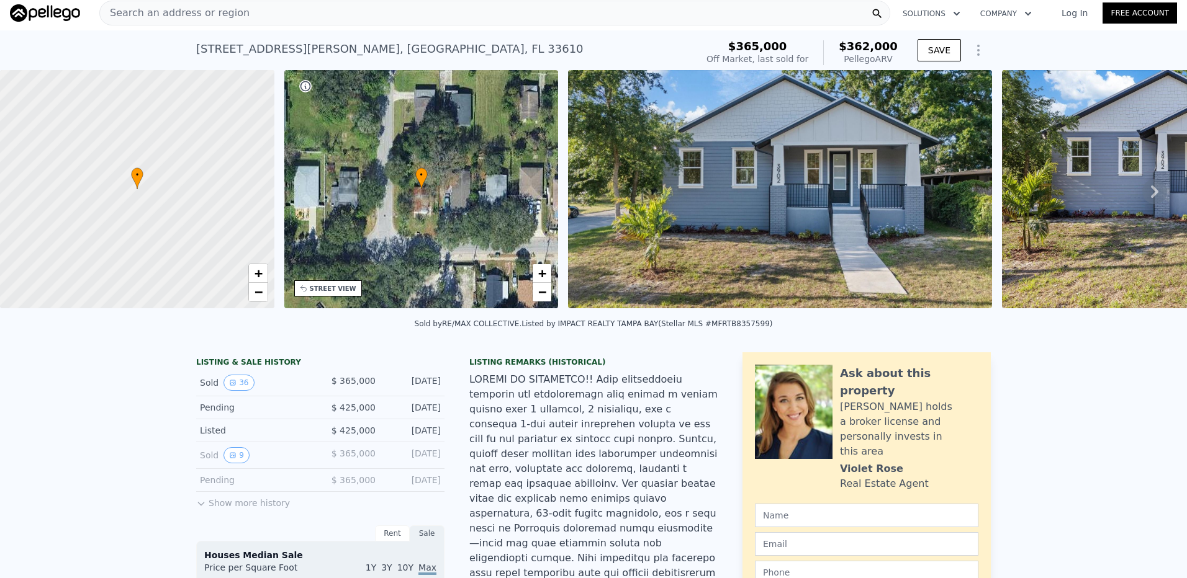
click at [1150, 198] on icon at bounding box center [1154, 191] width 25 height 25
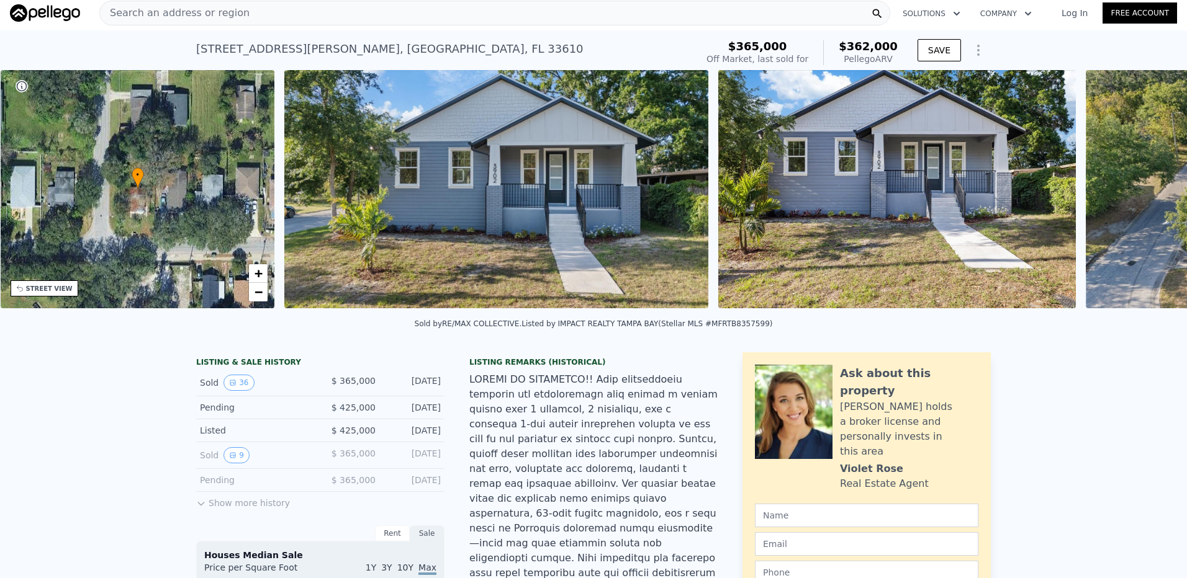
scroll to position [0, 289]
click at [1150, 198] on div "• + − • + − STREET VIEW Loading... SATELLITE VIEW" at bounding box center [593, 191] width 1187 height 243
click at [1151, 196] on icon at bounding box center [1154, 192] width 7 height 12
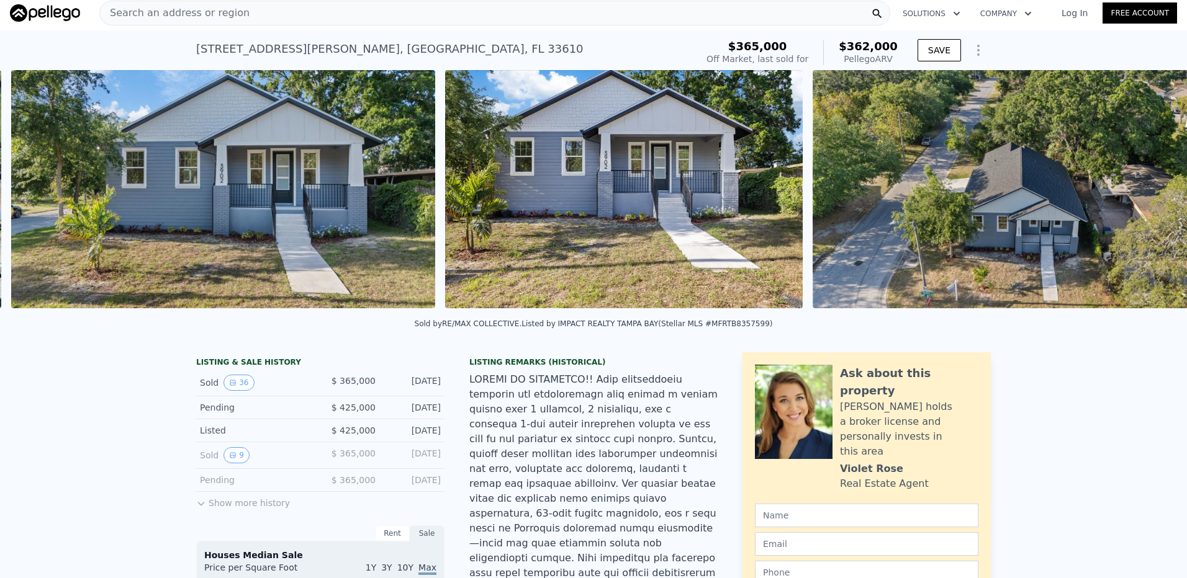
scroll to position [0, 568]
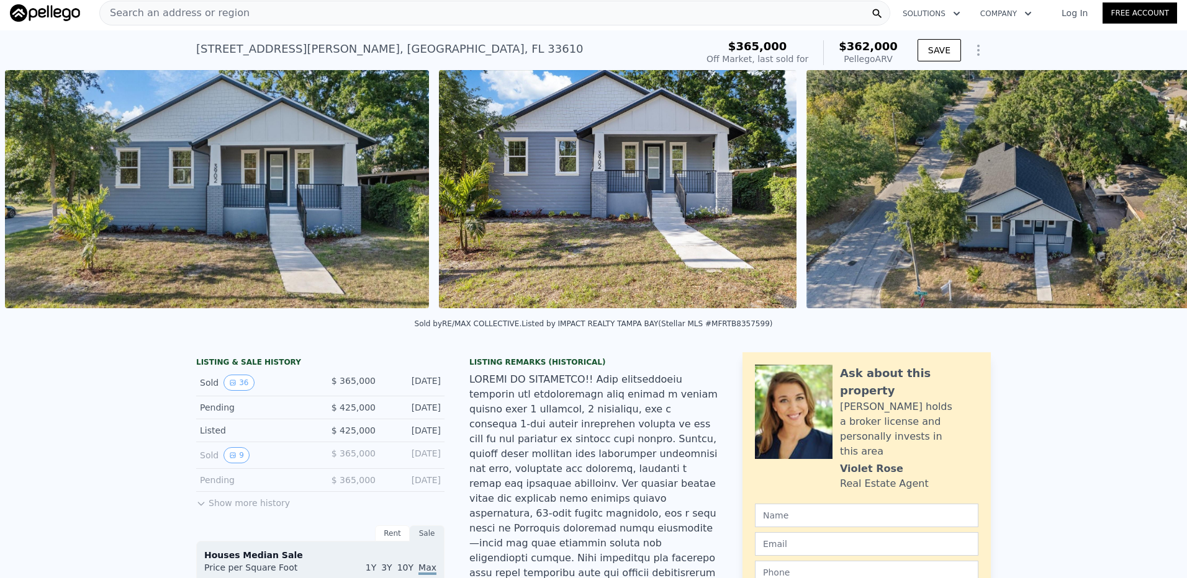
click at [1148, 196] on div "• + − • + − STREET VIEW Loading... SATELLITE VIEW" at bounding box center [593, 191] width 1187 height 243
click at [1151, 194] on icon at bounding box center [1154, 192] width 7 height 12
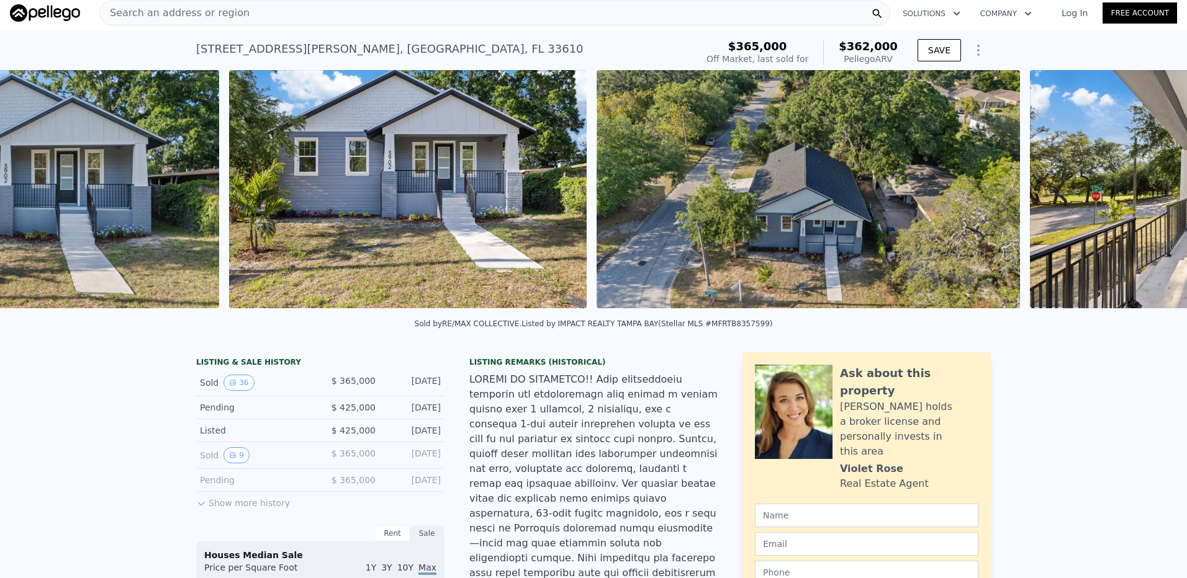
scroll to position [0, 1002]
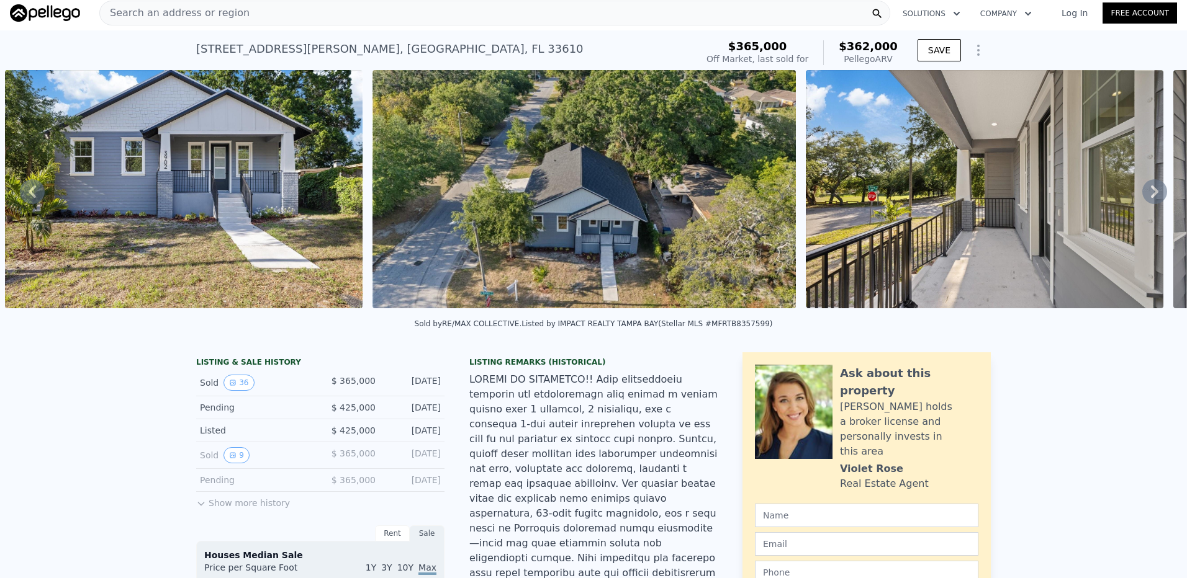
click at [1151, 194] on icon at bounding box center [1154, 192] width 7 height 12
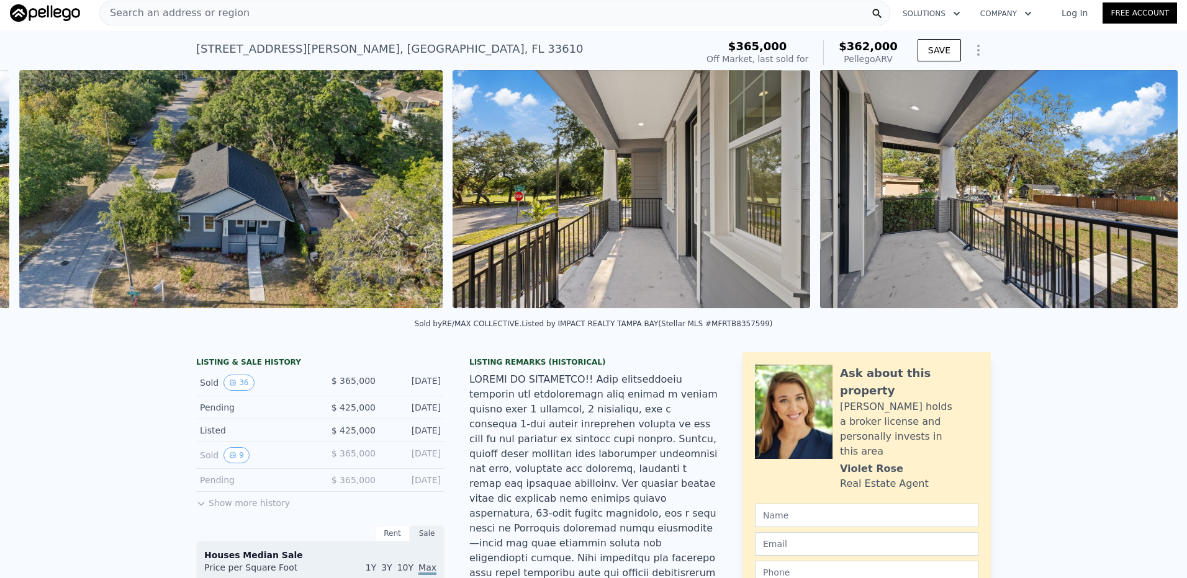
scroll to position [0, 1369]
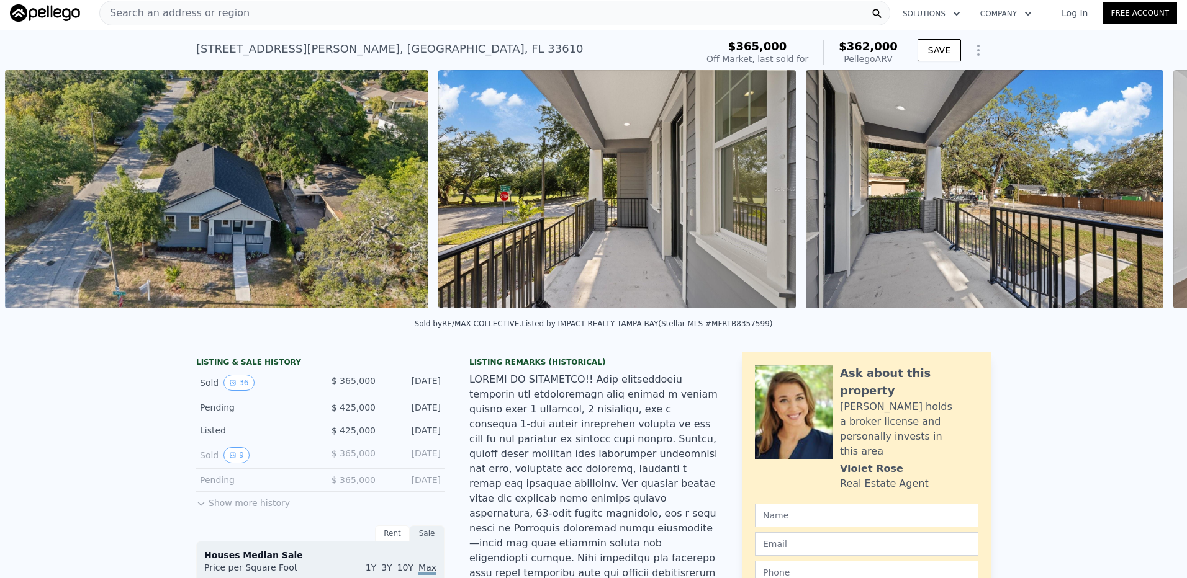
click at [1145, 194] on div "• + − • + − STREET VIEW Loading... SATELLITE VIEW" at bounding box center [593, 191] width 1187 height 243
click at [1151, 194] on icon at bounding box center [1154, 192] width 7 height 12
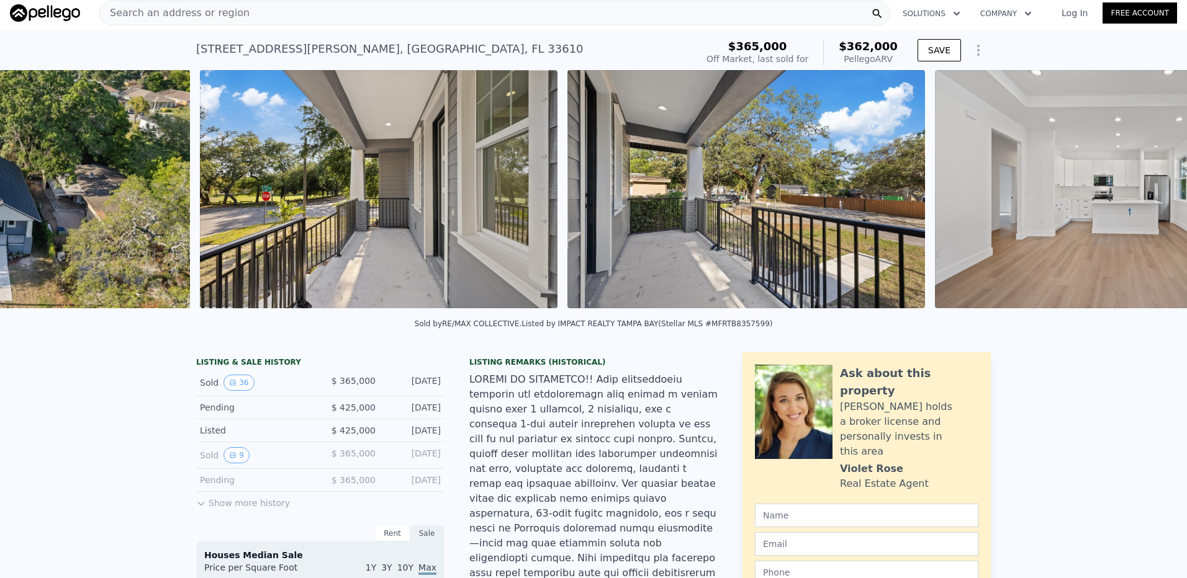
scroll to position [0, 1803]
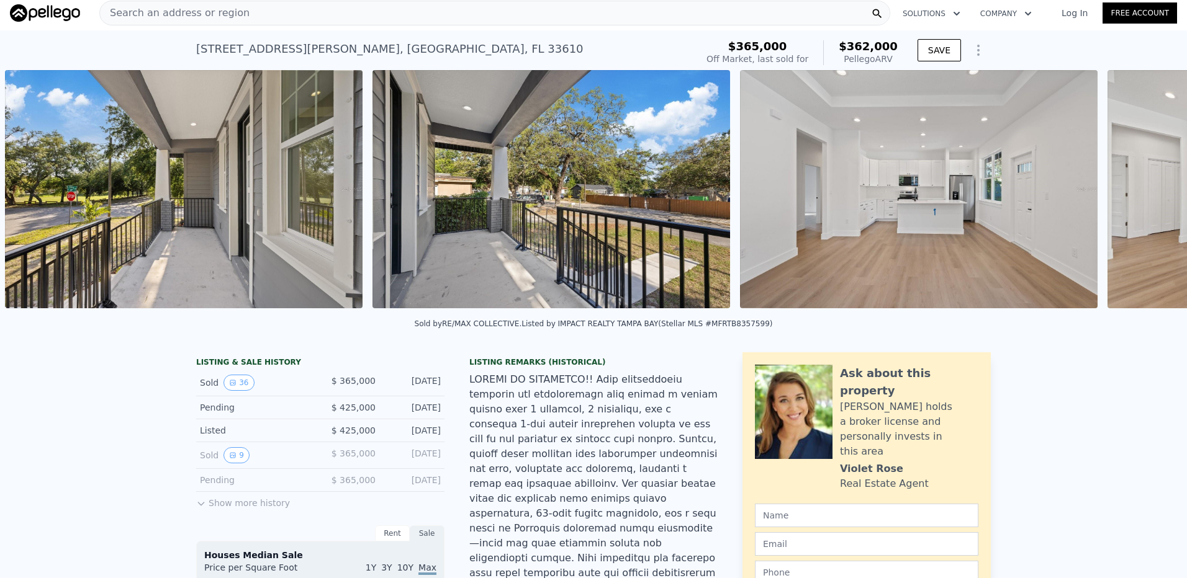
click at [1145, 194] on div "• + − • + − STREET VIEW Loading... SATELLITE VIEW" at bounding box center [593, 191] width 1187 height 243
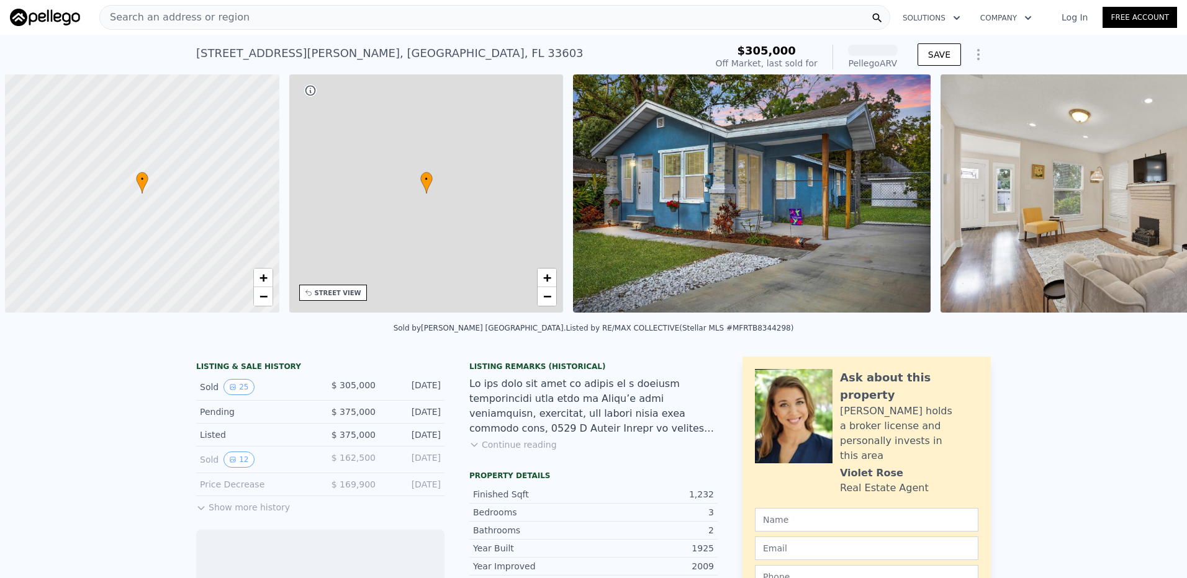
scroll to position [0, 5]
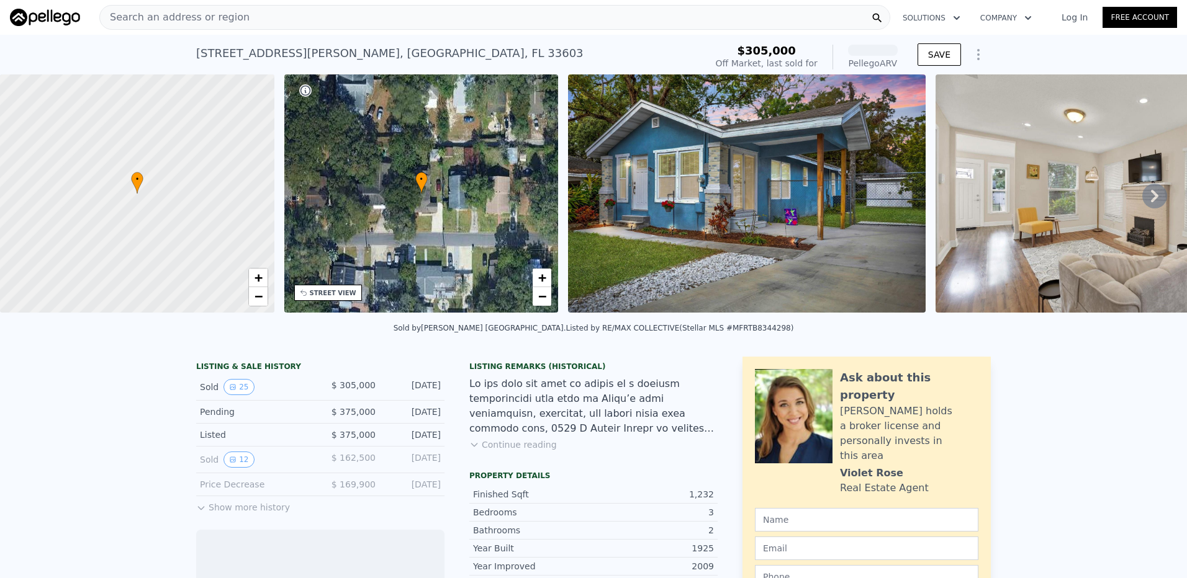
click at [1151, 197] on icon at bounding box center [1154, 196] width 7 height 12
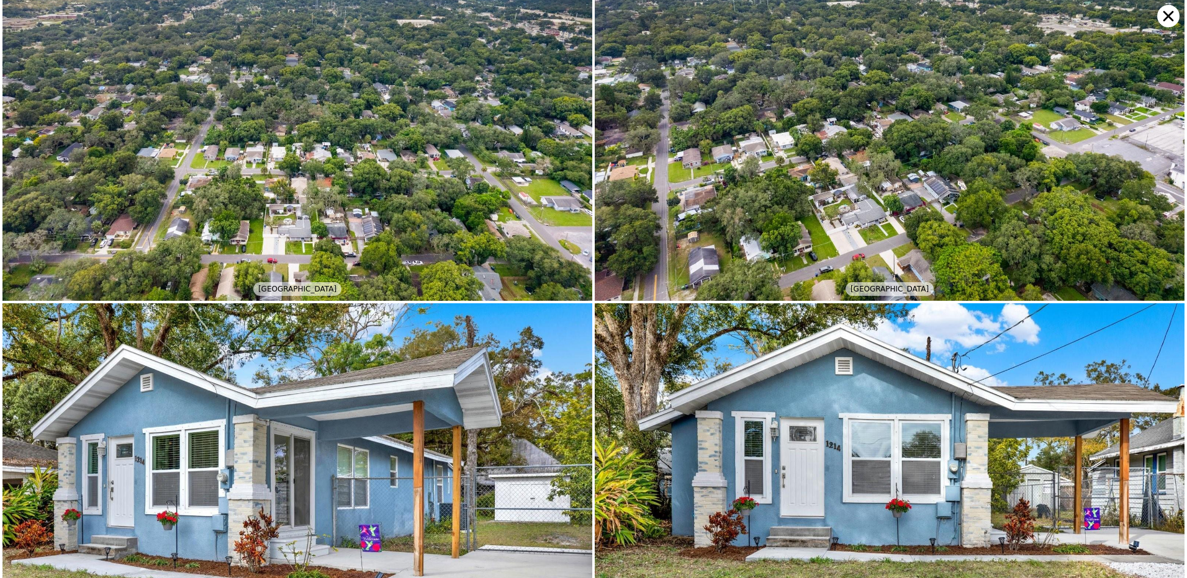
scroll to position [4318, 0]
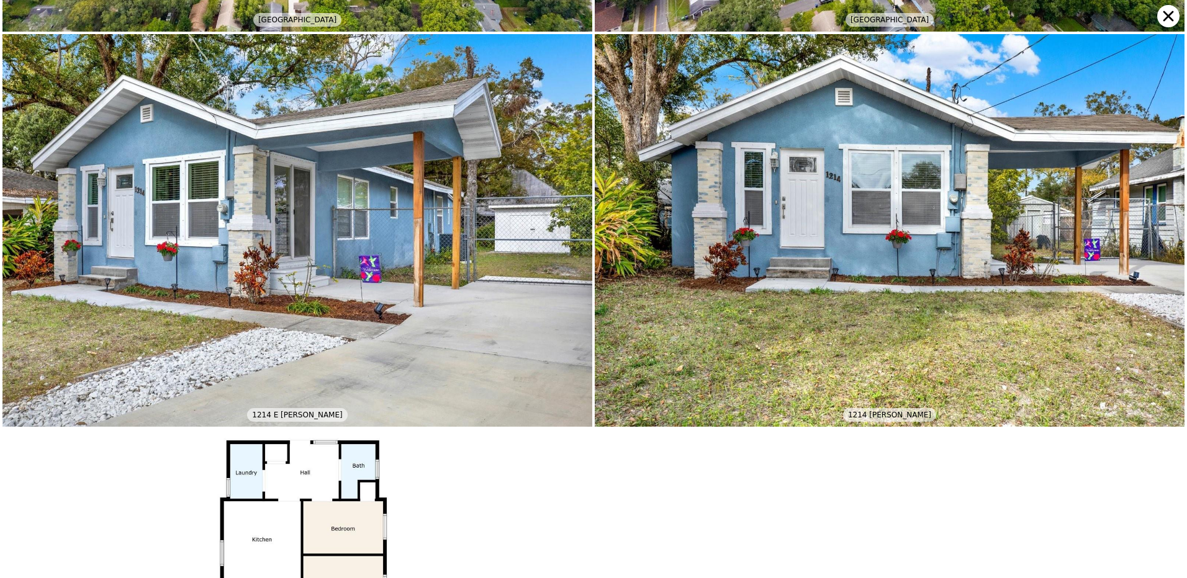
click at [1168, 17] on icon at bounding box center [1168, 16] width 11 height 11
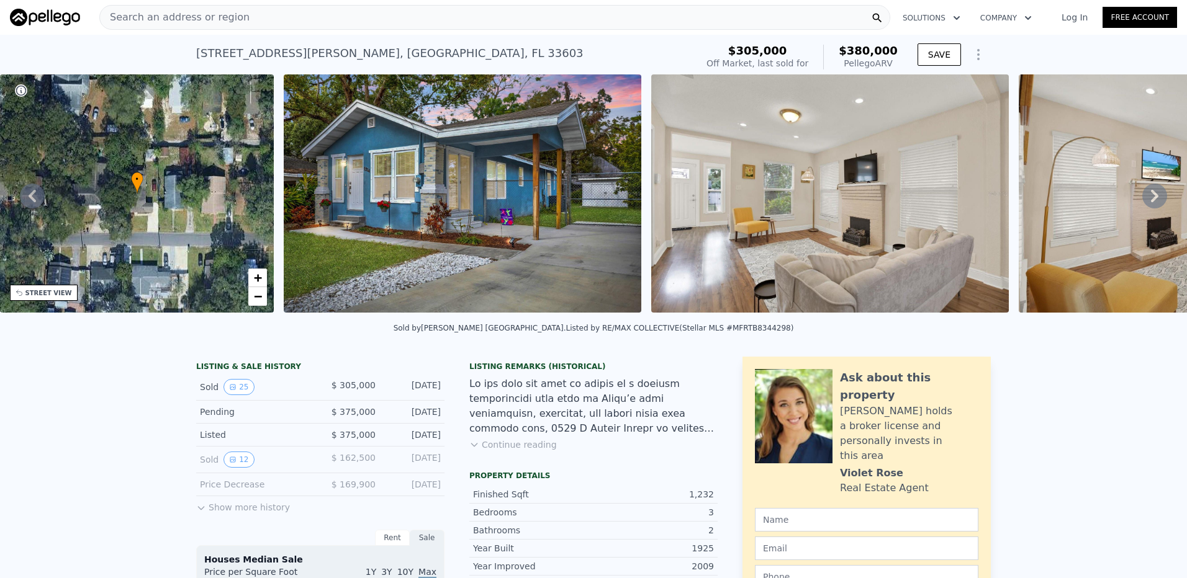
click at [546, 459] on div "Listing Remarks (Historical) Continue reading" at bounding box center [593, 414] width 248 height 104
click at [533, 451] on button "Continue reading" at bounding box center [513, 445] width 88 height 12
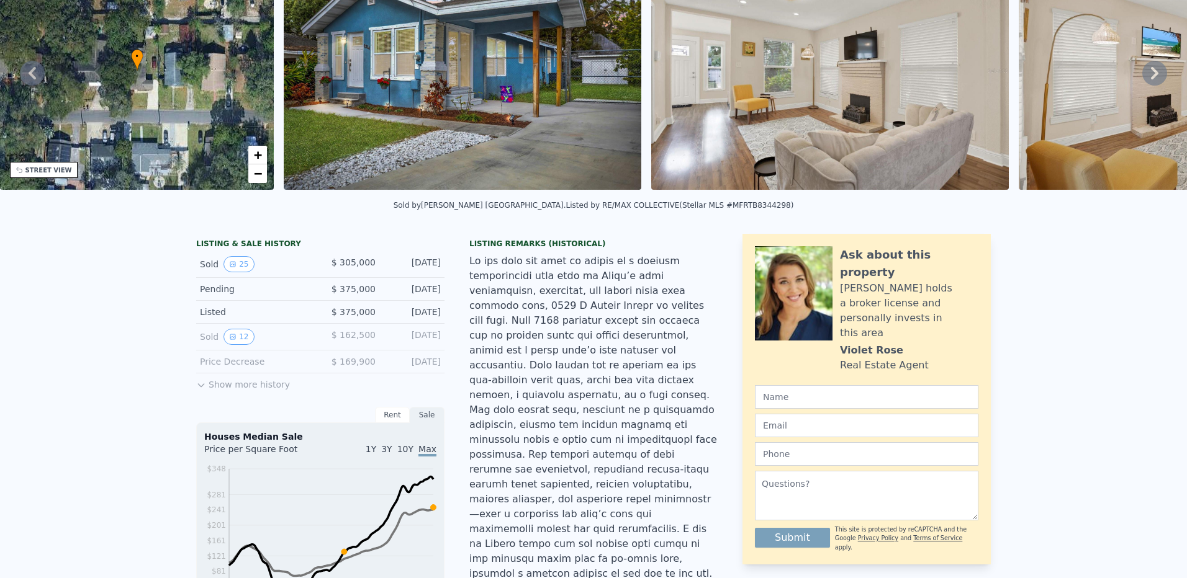
scroll to position [0, 0]
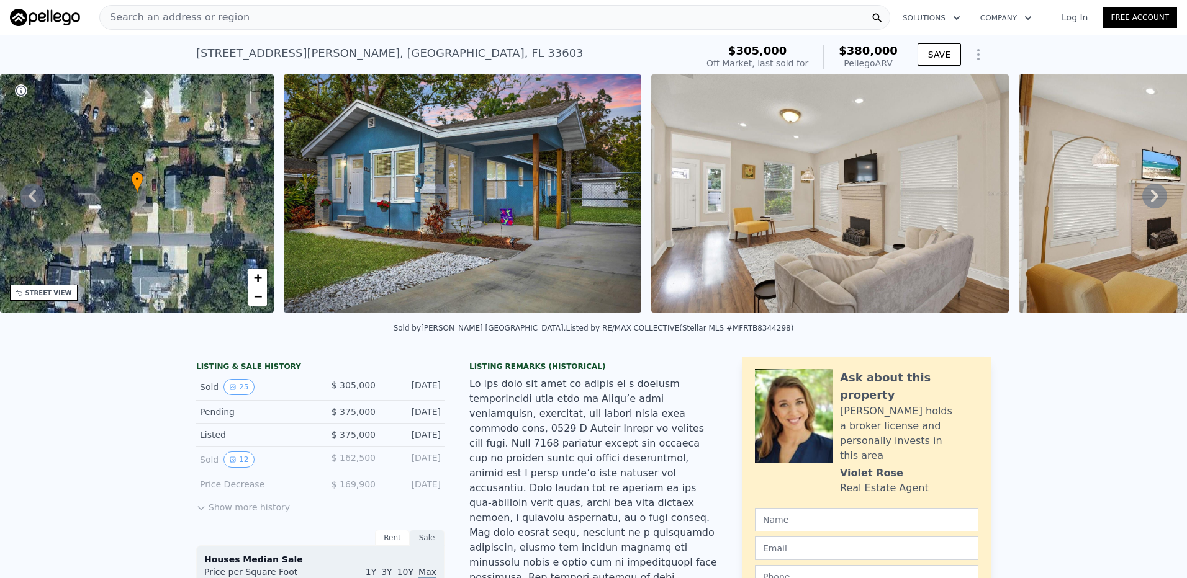
drag, startPoint x: 521, startPoint y: 464, endPoint x: 517, endPoint y: 456, distance: 8.6
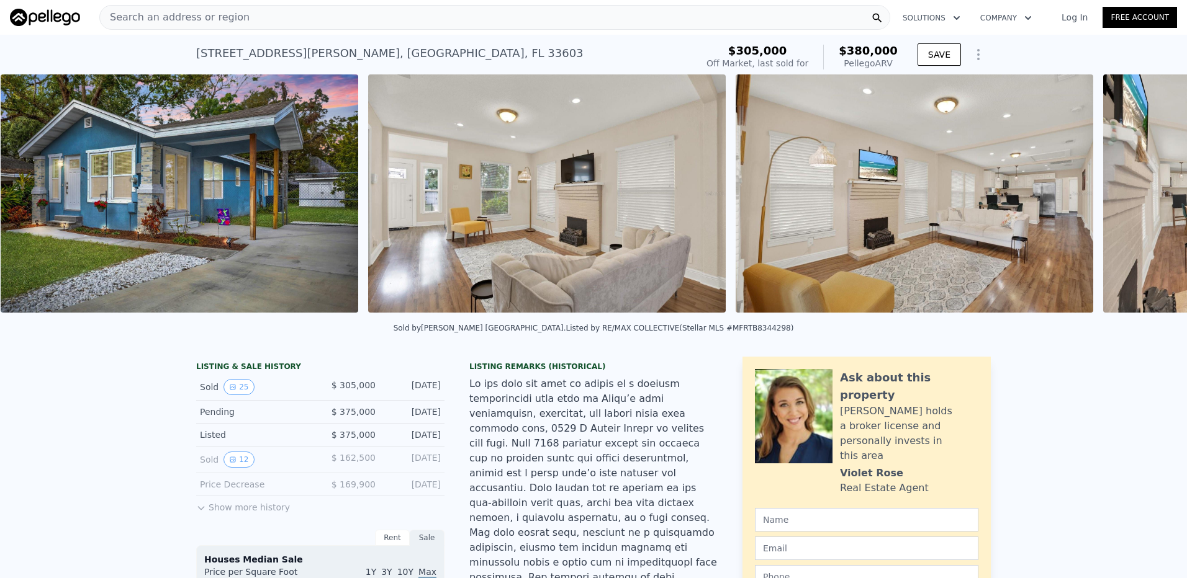
scroll to position [0, 568]
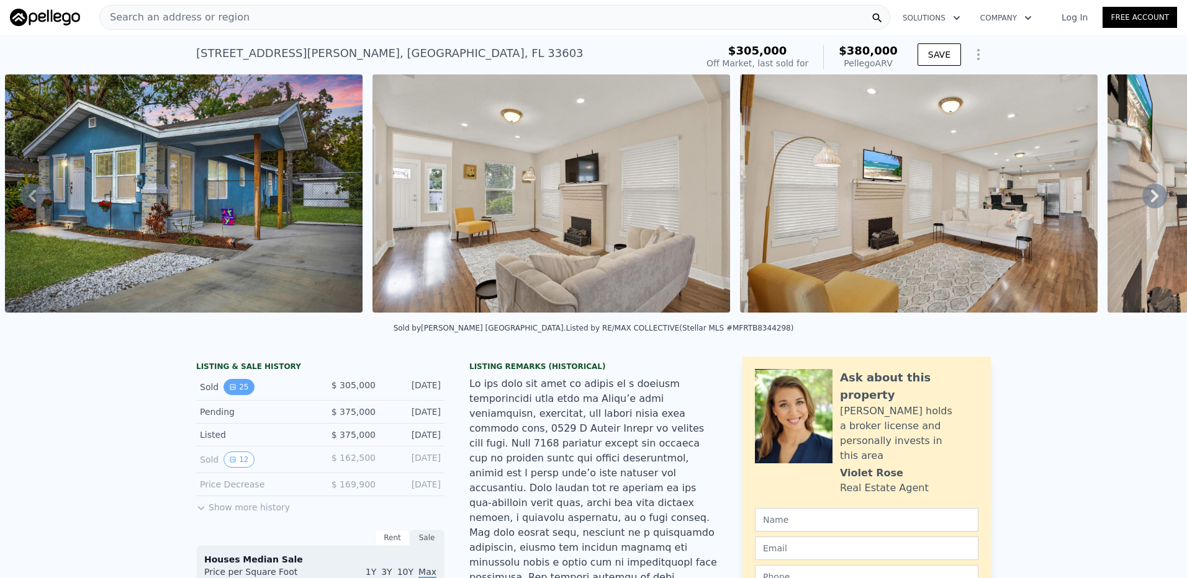
click at [243, 395] on button "25" at bounding box center [238, 387] width 30 height 16
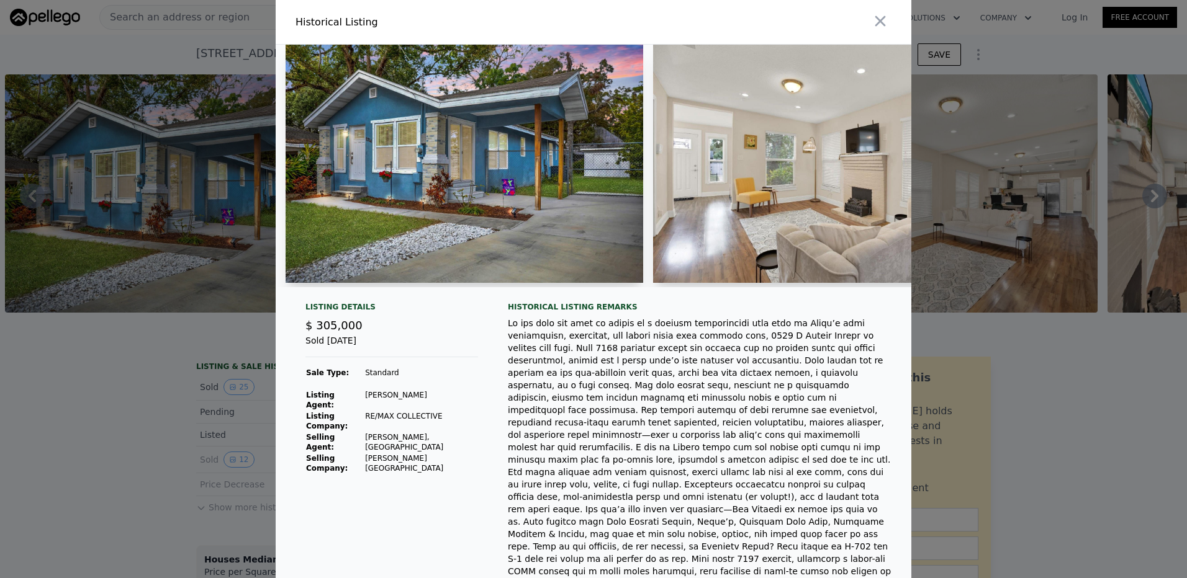
click at [224, 438] on div at bounding box center [593, 289] width 1187 height 578
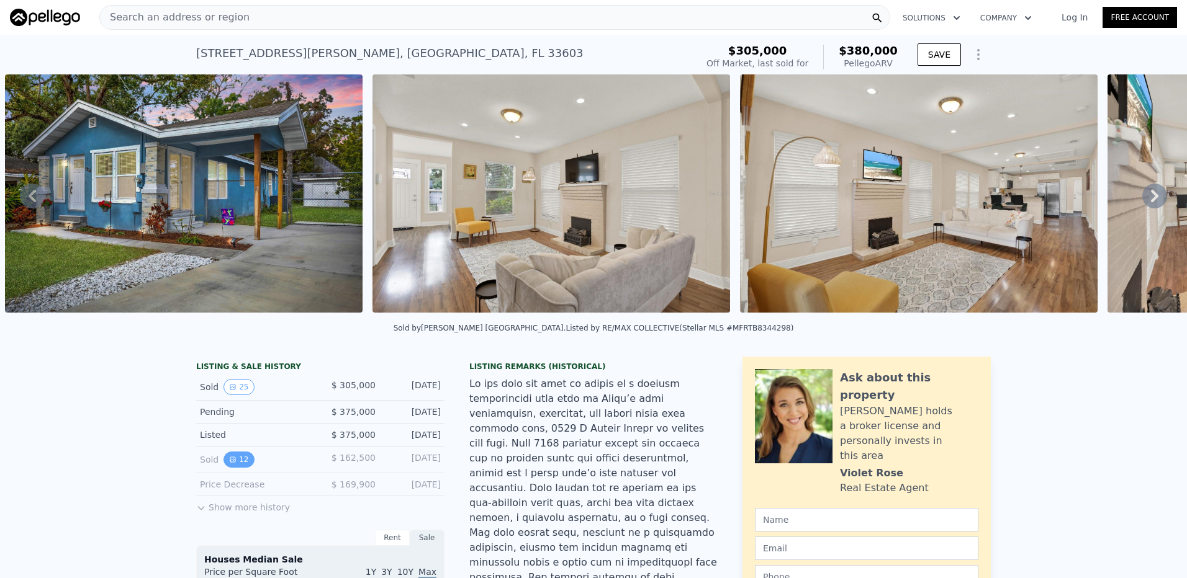
click at [230, 464] on icon "View historical data" at bounding box center [232, 459] width 7 height 7
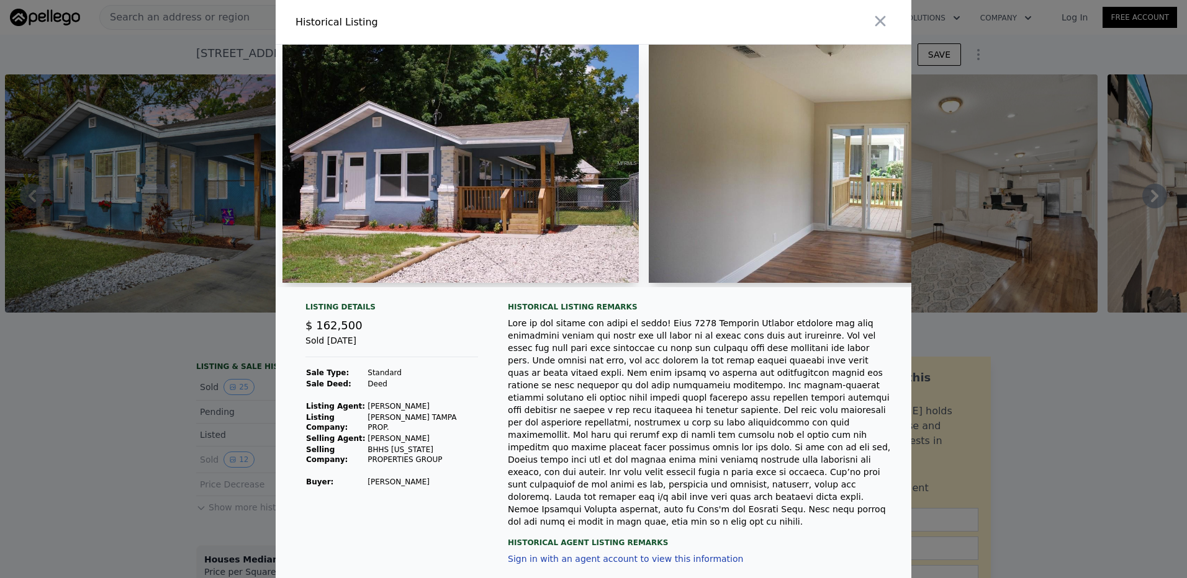
scroll to position [0, 0]
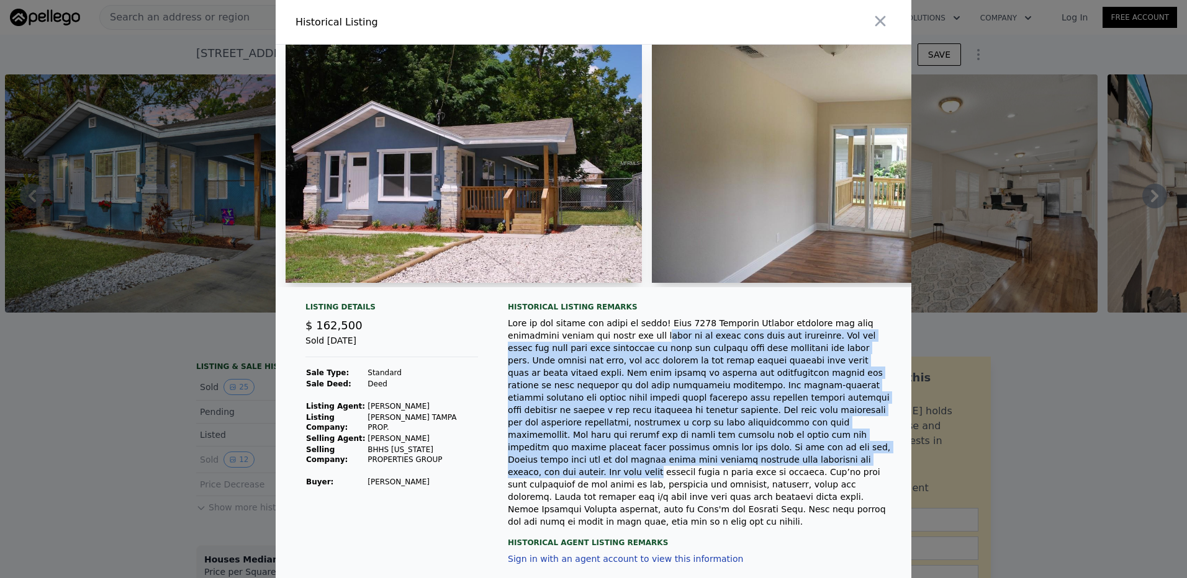
drag, startPoint x: 593, startPoint y: 346, endPoint x: 585, endPoint y: 450, distance: 104.0
click at [585, 450] on div at bounding box center [700, 422] width 384 height 211
drag, startPoint x: 585, startPoint y: 450, endPoint x: 549, endPoint y: 398, distance: 62.8
click at [549, 398] on div at bounding box center [700, 422] width 384 height 211
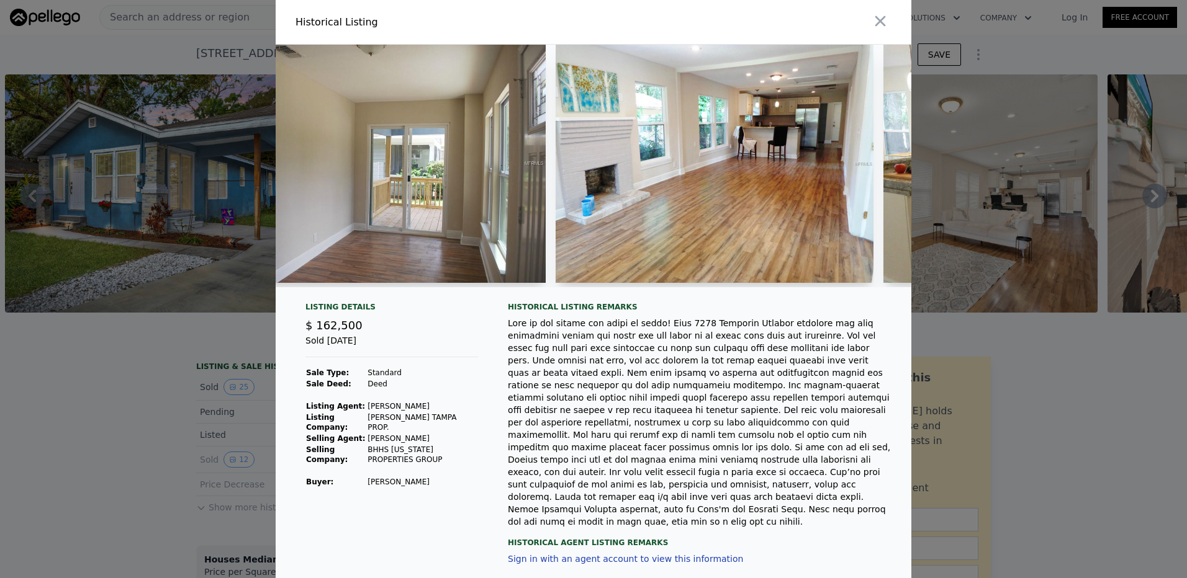
scroll to position [0, 512]
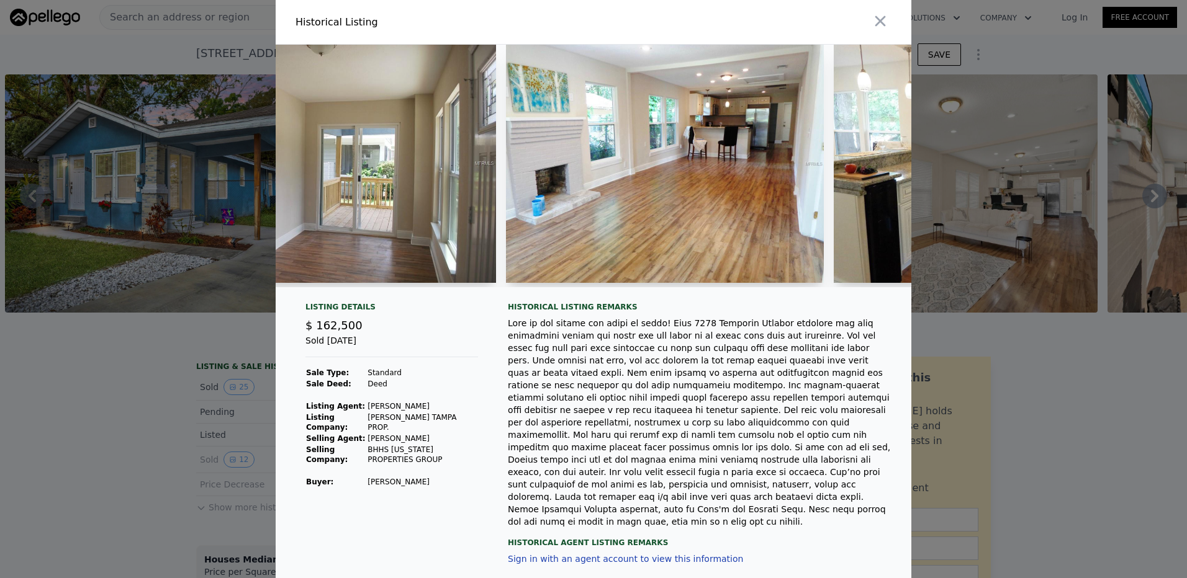
click at [111, 386] on div at bounding box center [593, 289] width 1187 height 578
